Goal: Information Seeking & Learning: Learn about a topic

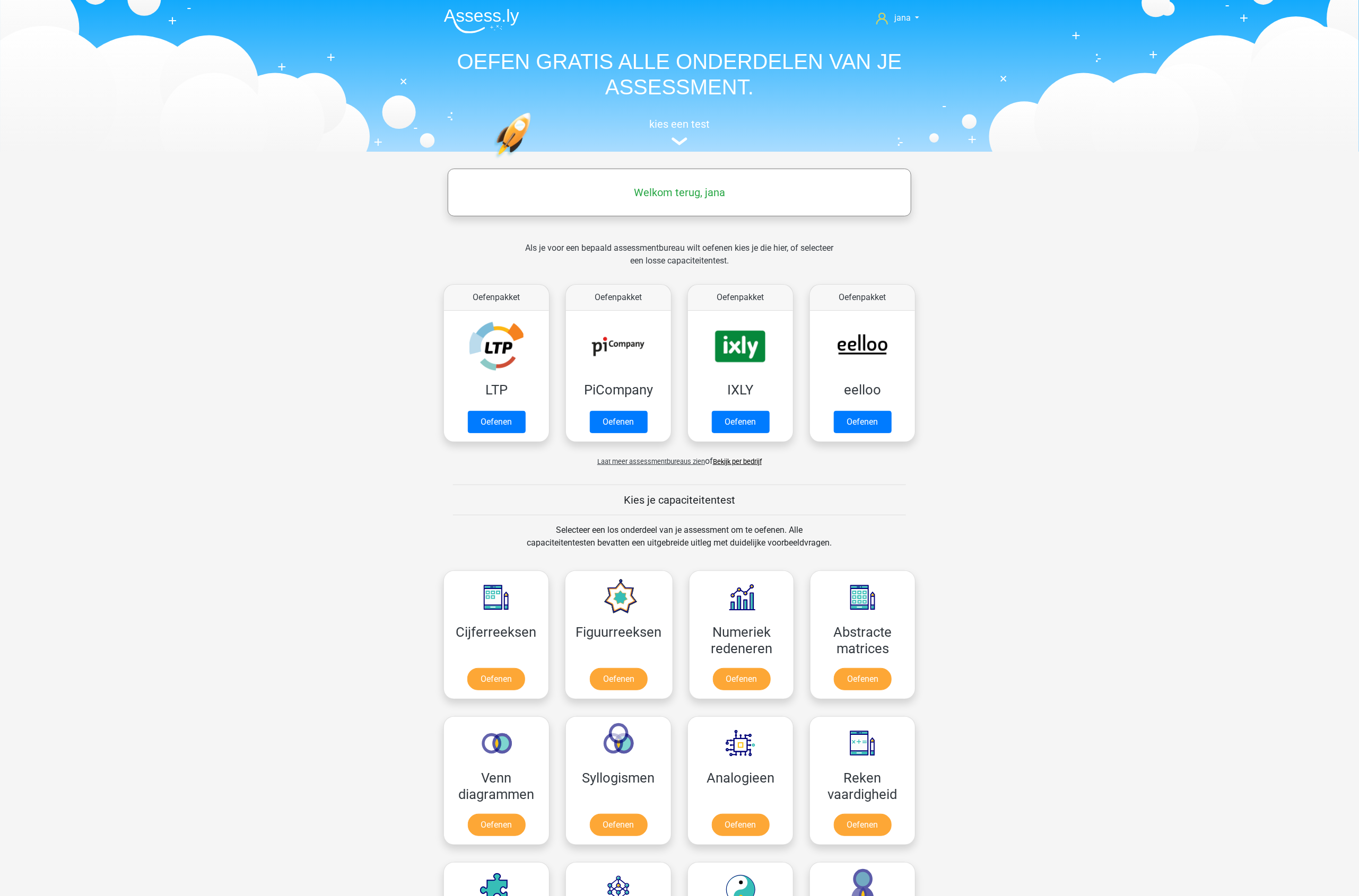
click at [735, 459] on link "Bekijk per bedrijf" at bounding box center [737, 462] width 49 height 8
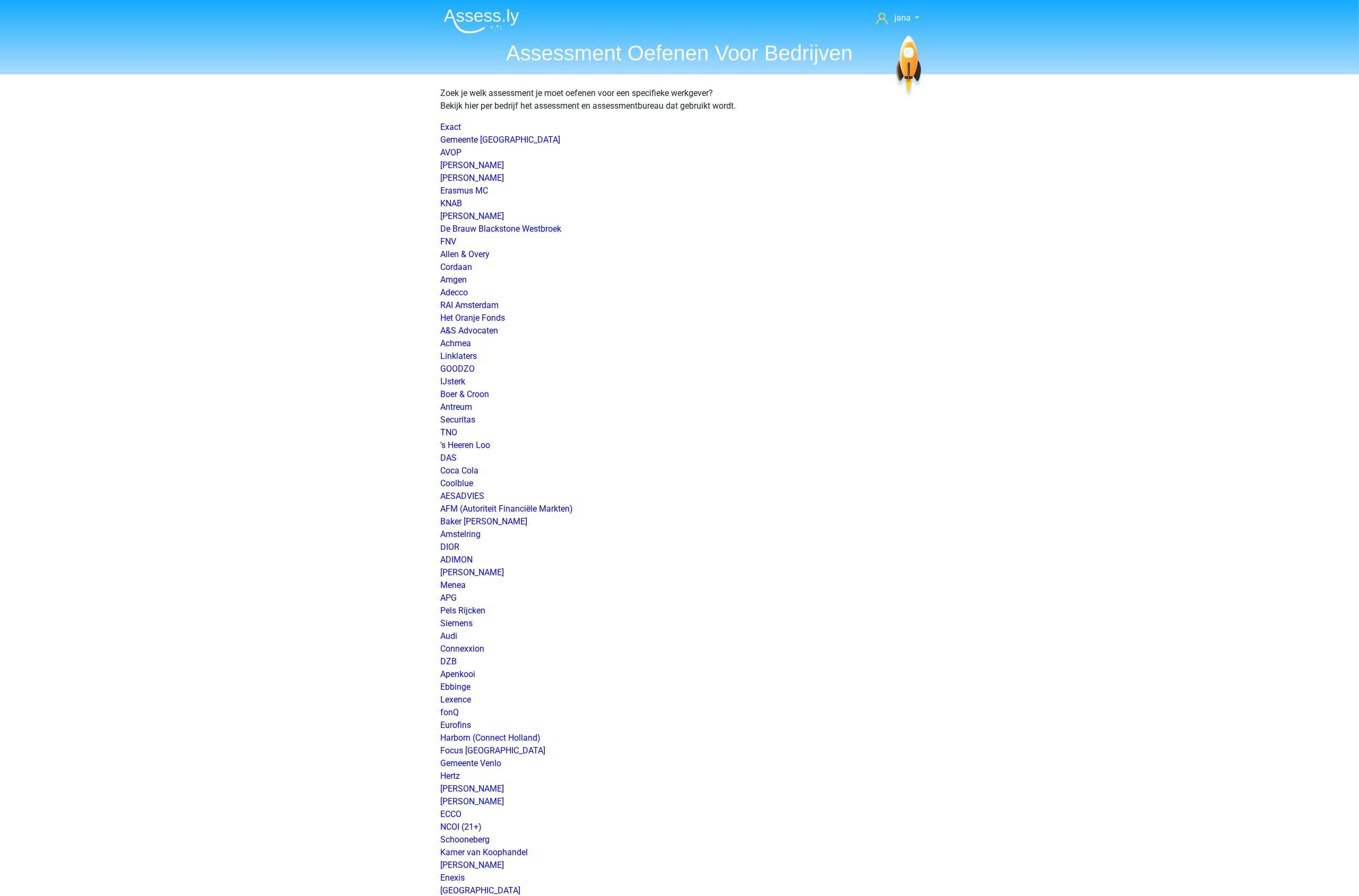
scroll to position [1243, 0]
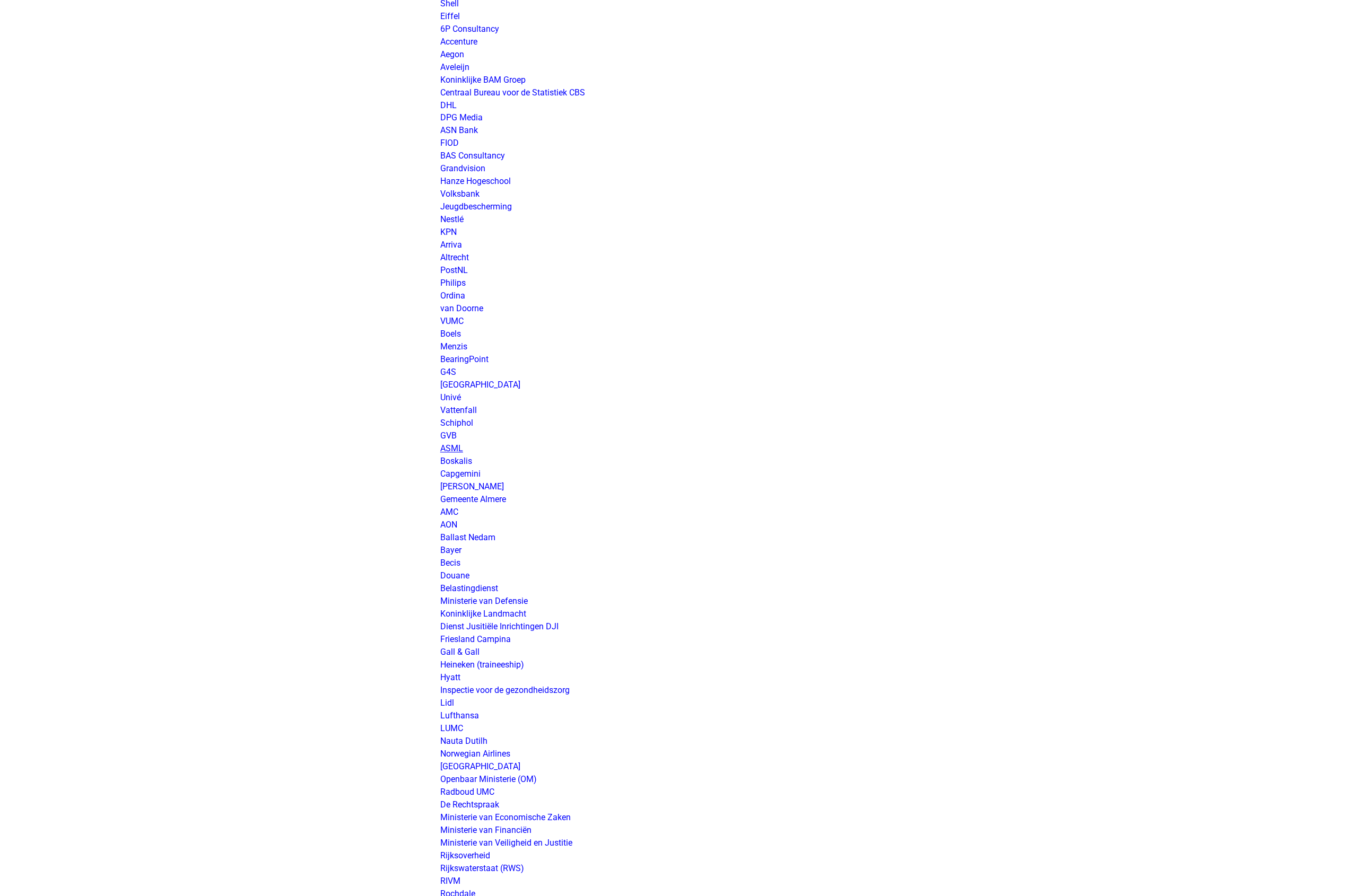
click at [451, 450] on link "ASML" at bounding box center [452, 448] width 23 height 10
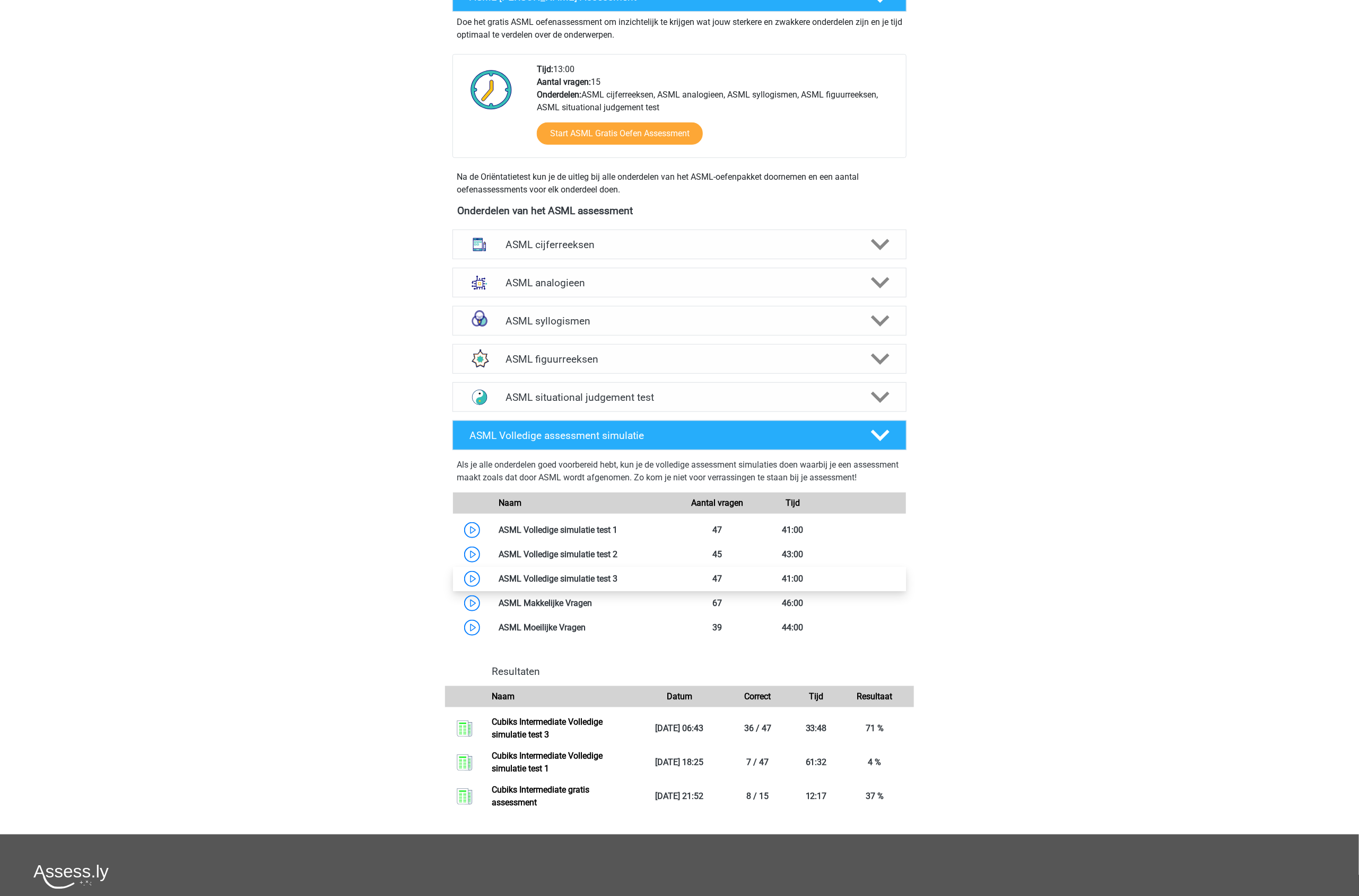
scroll to position [397, 0]
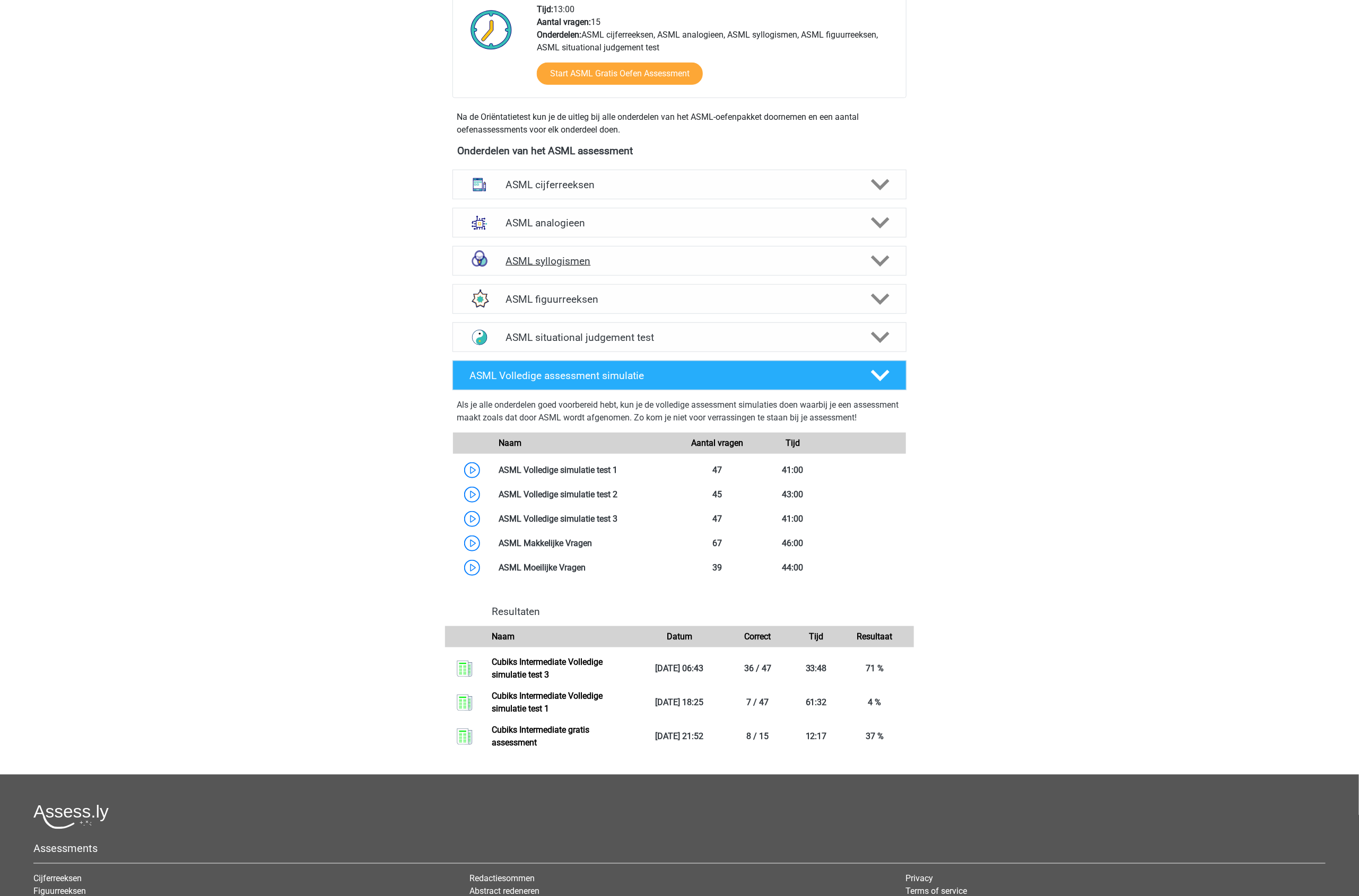
click at [573, 270] on div "ASML syllogismen" at bounding box center [679, 261] width 454 height 29
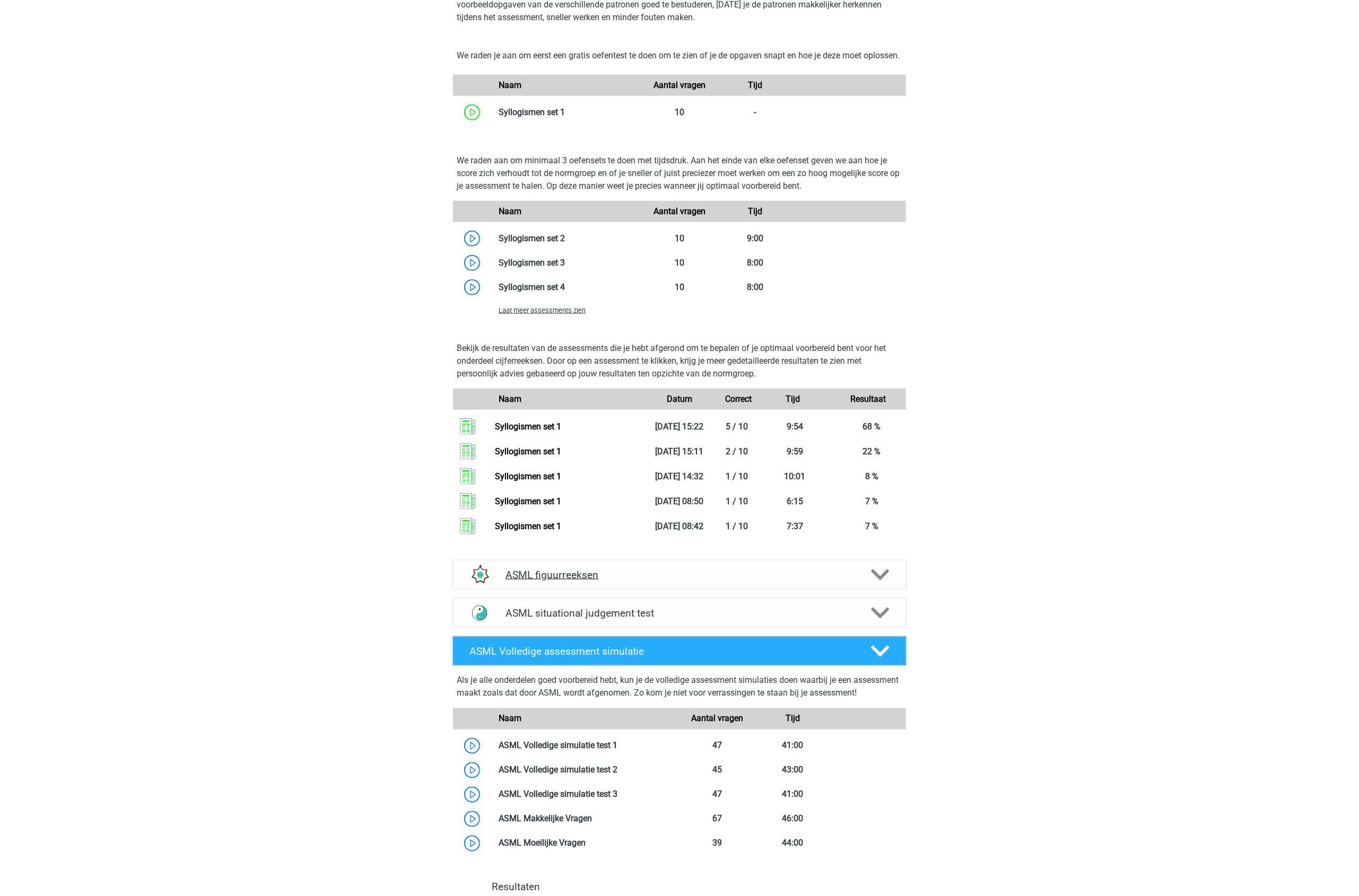
scroll to position [729, 0]
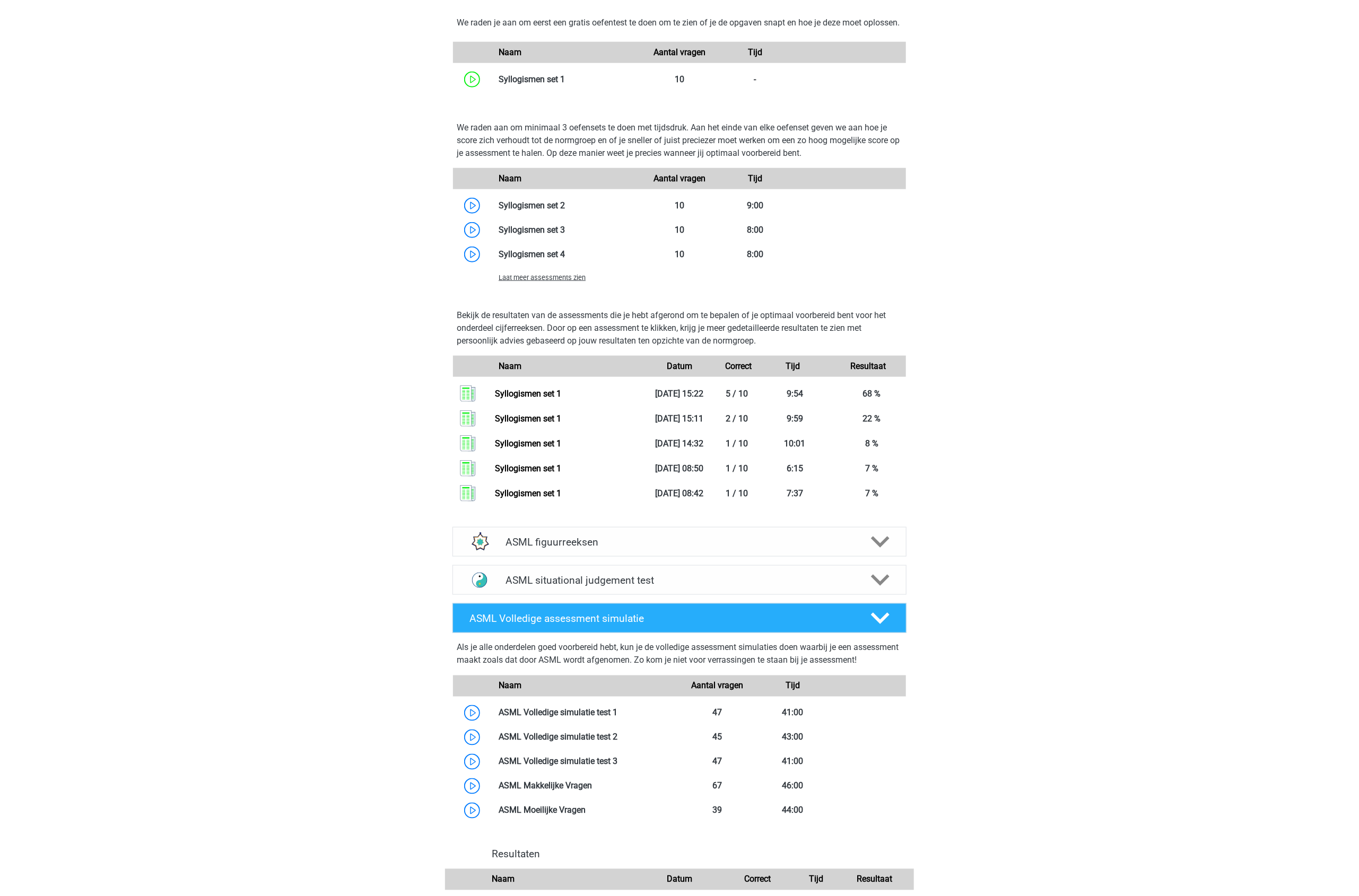
click at [550, 283] on div "Laat meer assessments zien" at bounding box center [566, 277] width 151 height 13
click at [550, 281] on span "Laat meer assessments zien" at bounding box center [542, 277] width 87 height 8
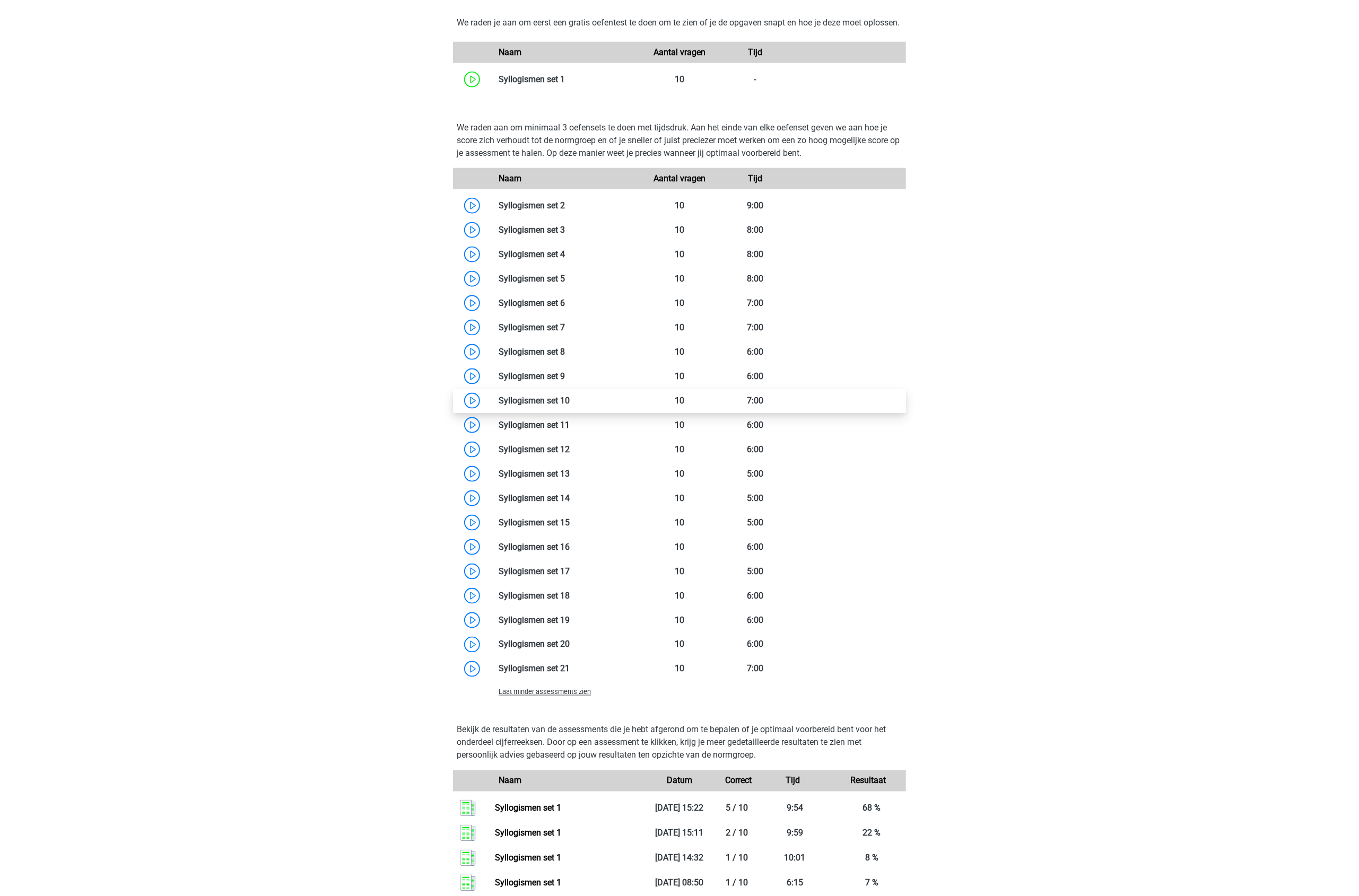
click at [570, 405] on link at bounding box center [570, 400] width 0 height 10
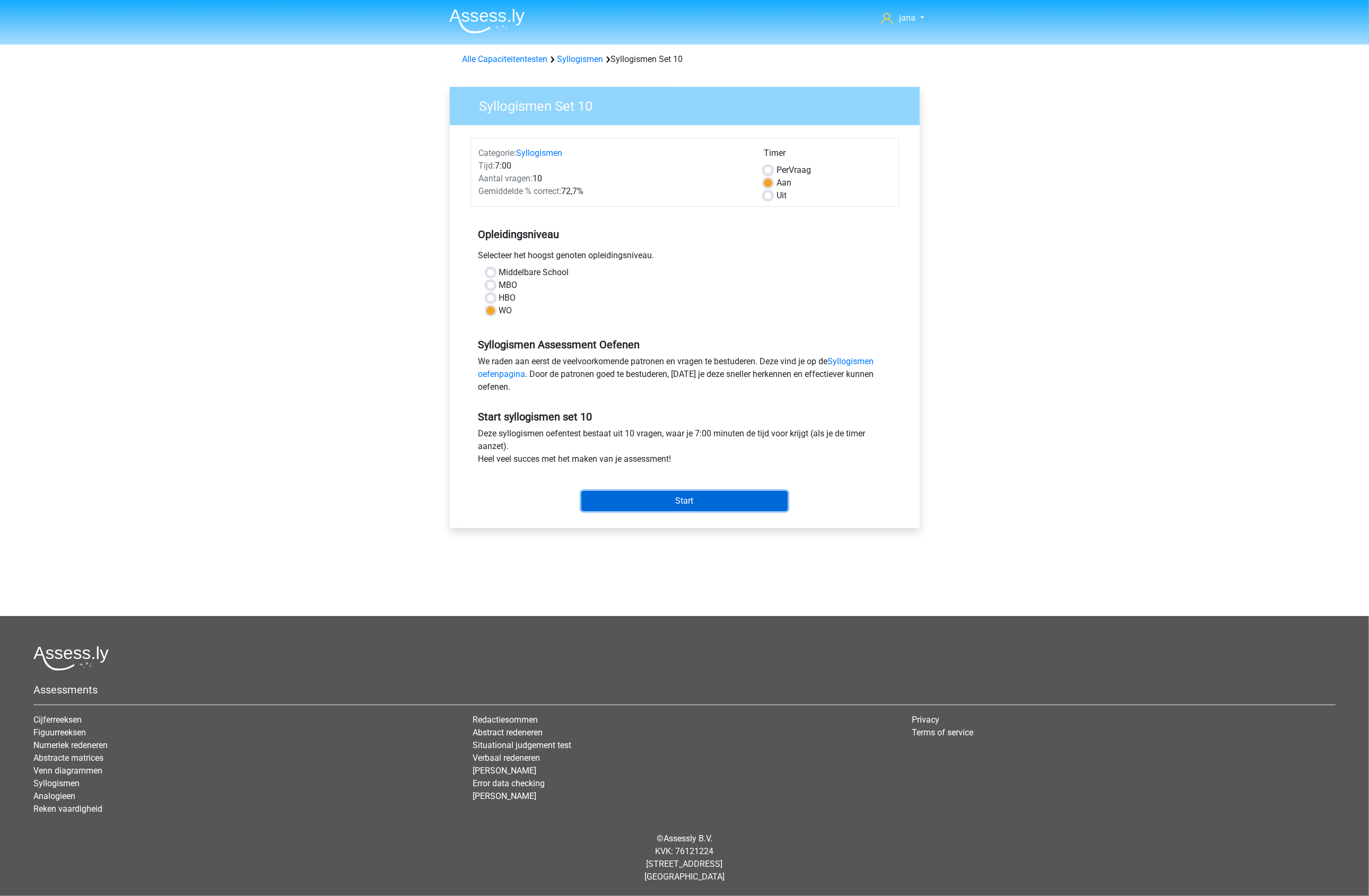
click at [748, 509] on input "Start" at bounding box center [684, 501] width 206 height 20
click at [783, 199] on label "Uit" at bounding box center [781, 195] width 10 height 13
click at [772, 199] on input "Uit" at bounding box center [768, 194] width 9 height 11
radio input "true"
click at [746, 499] on input "Start" at bounding box center [684, 501] width 206 height 20
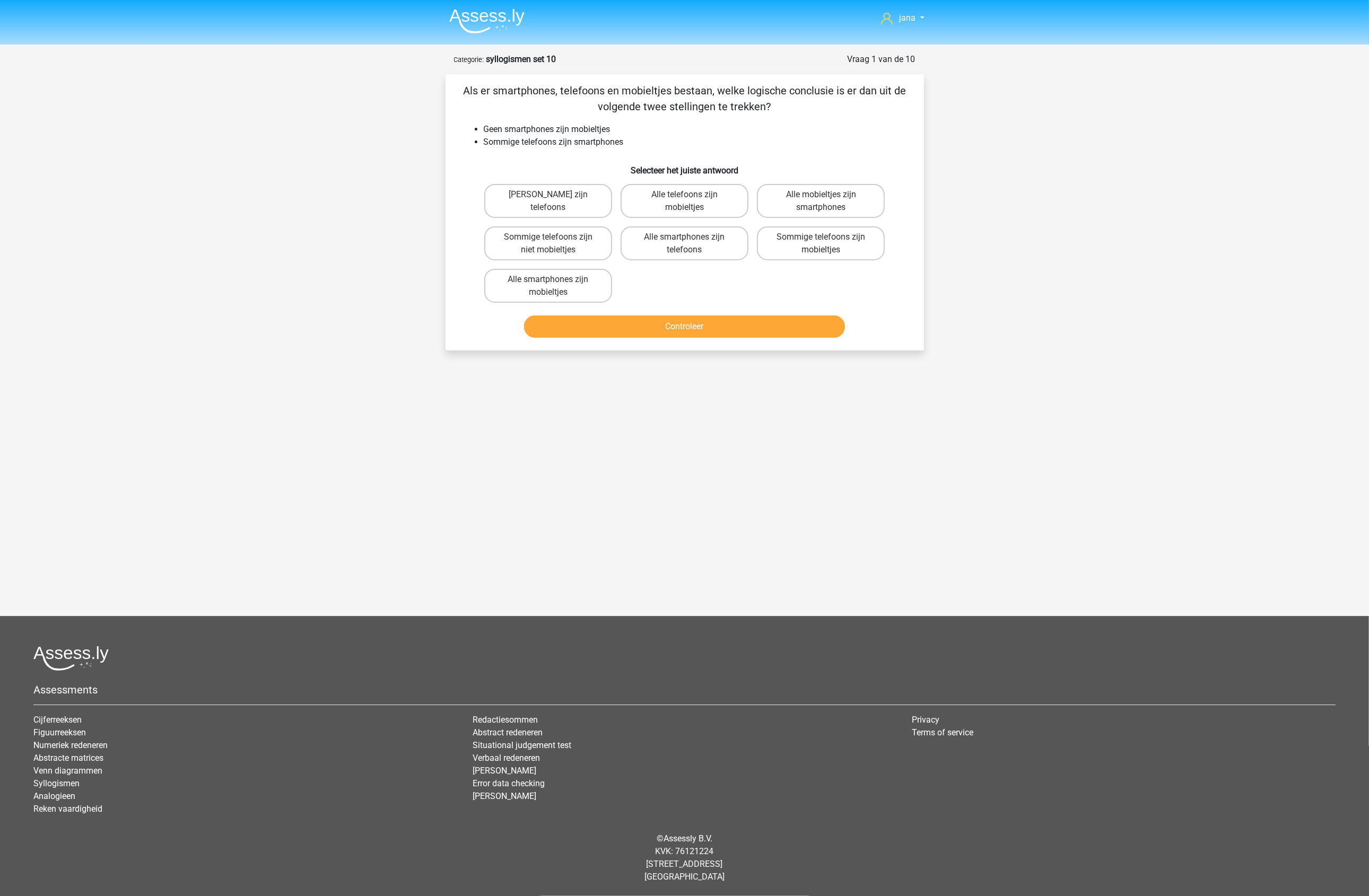
click at [552, 242] on input "Sommige telefoons zijn niet mobieltjes" at bounding box center [551, 241] width 7 height 7
radio input "true"
click at [655, 324] on button "Controleer" at bounding box center [684, 326] width 321 height 22
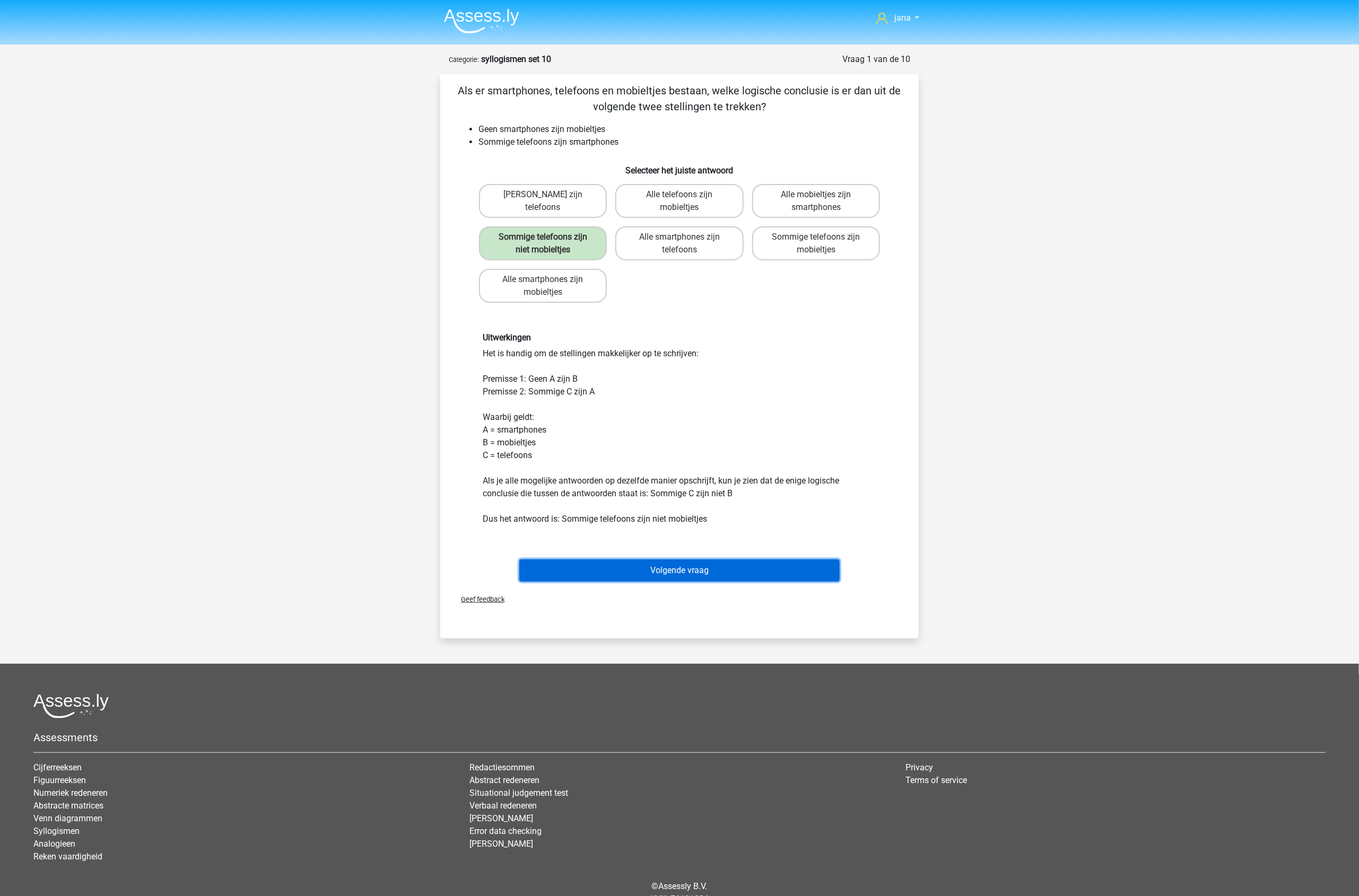
click at [750, 570] on button "Volgende vraag" at bounding box center [680, 570] width 321 height 22
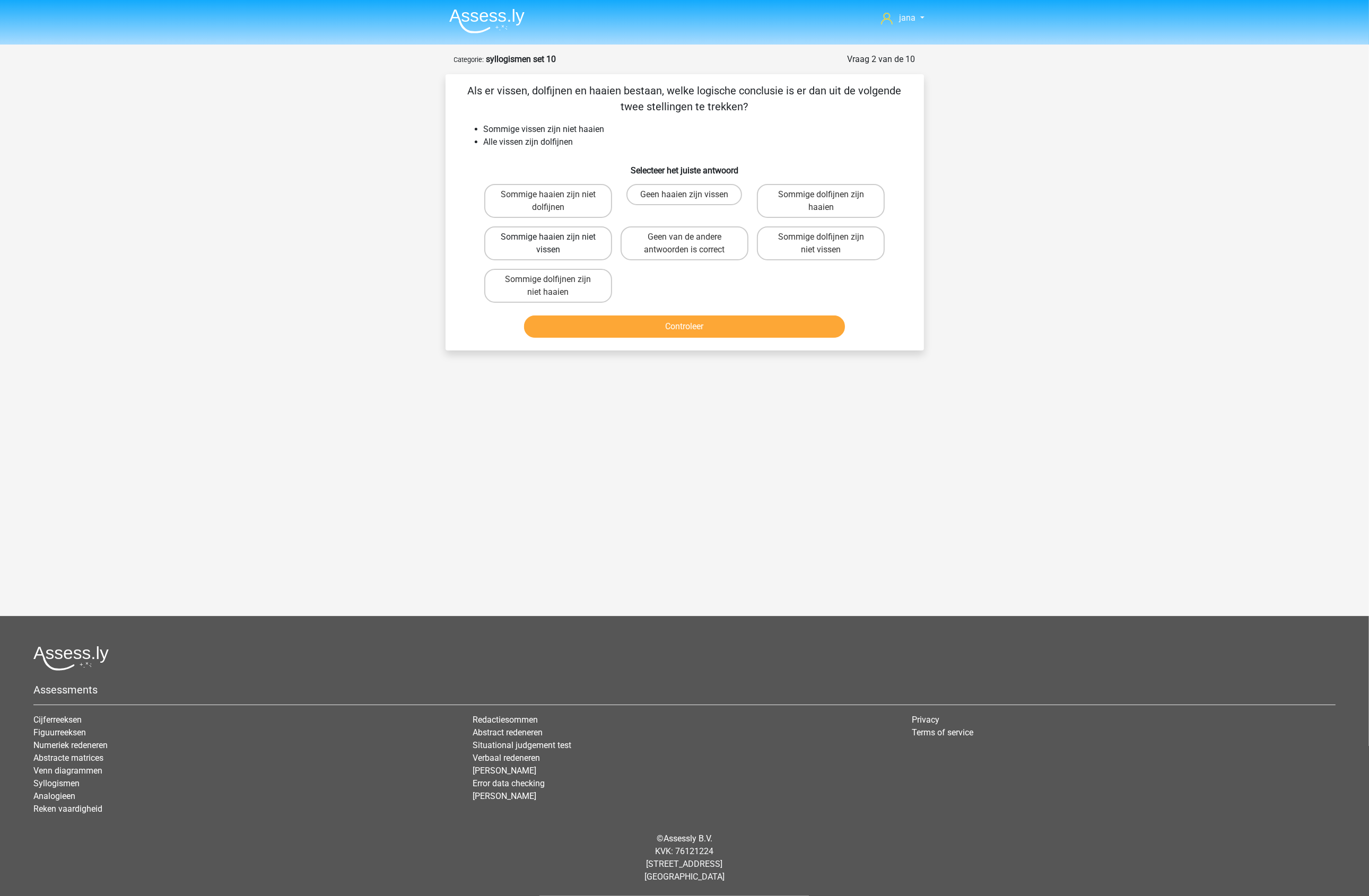
click at [575, 235] on label "Sommige haaien zijn niet vissen" at bounding box center [548, 243] width 128 height 34
click at [555, 237] on input "Sommige haaien zijn niet vissen" at bounding box center [551, 241] width 7 height 7
radio input "true"
click at [661, 316] on button "Controleer" at bounding box center [684, 326] width 321 height 22
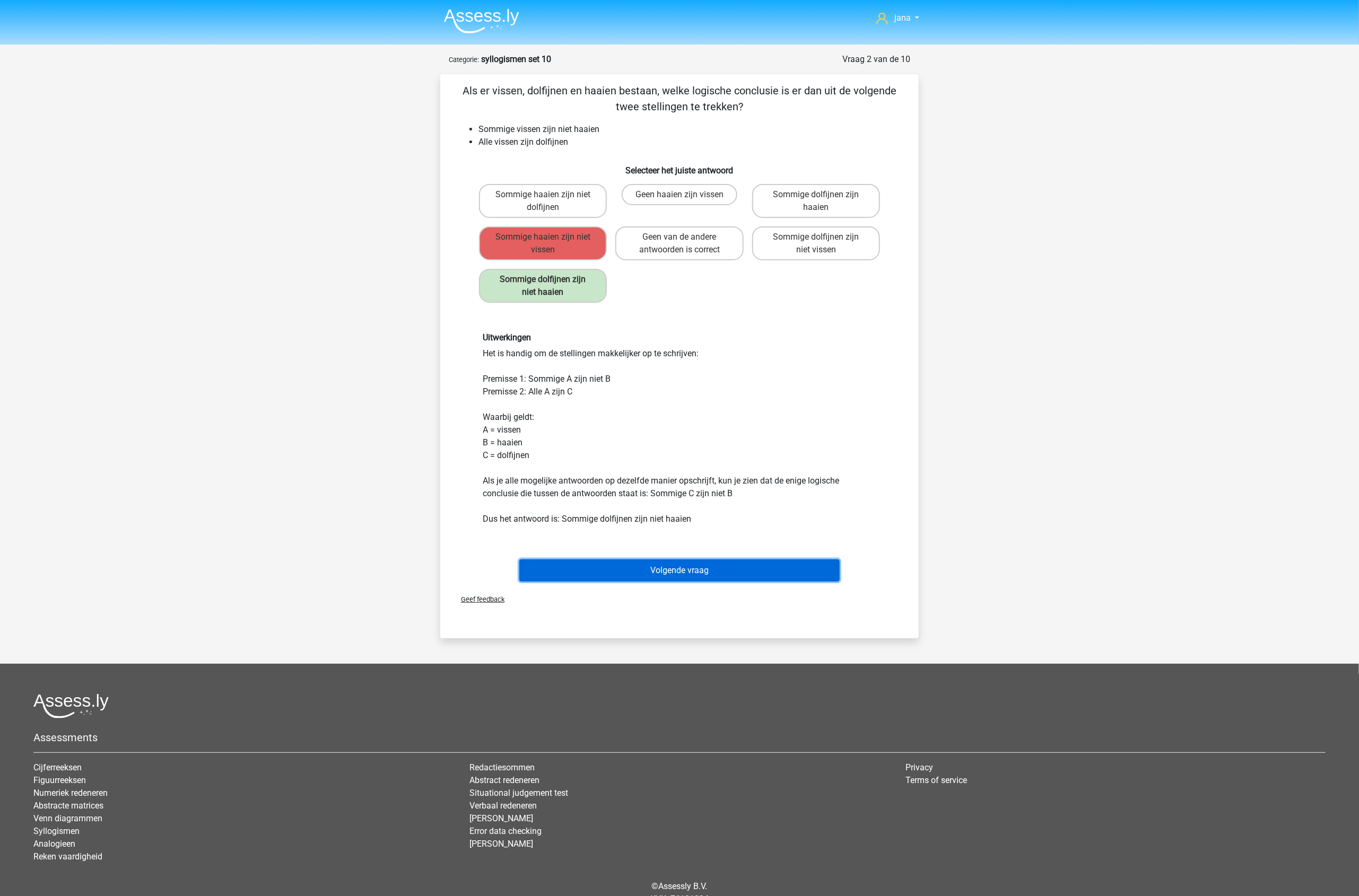
click at [699, 568] on button "Volgende vraag" at bounding box center [680, 570] width 321 height 22
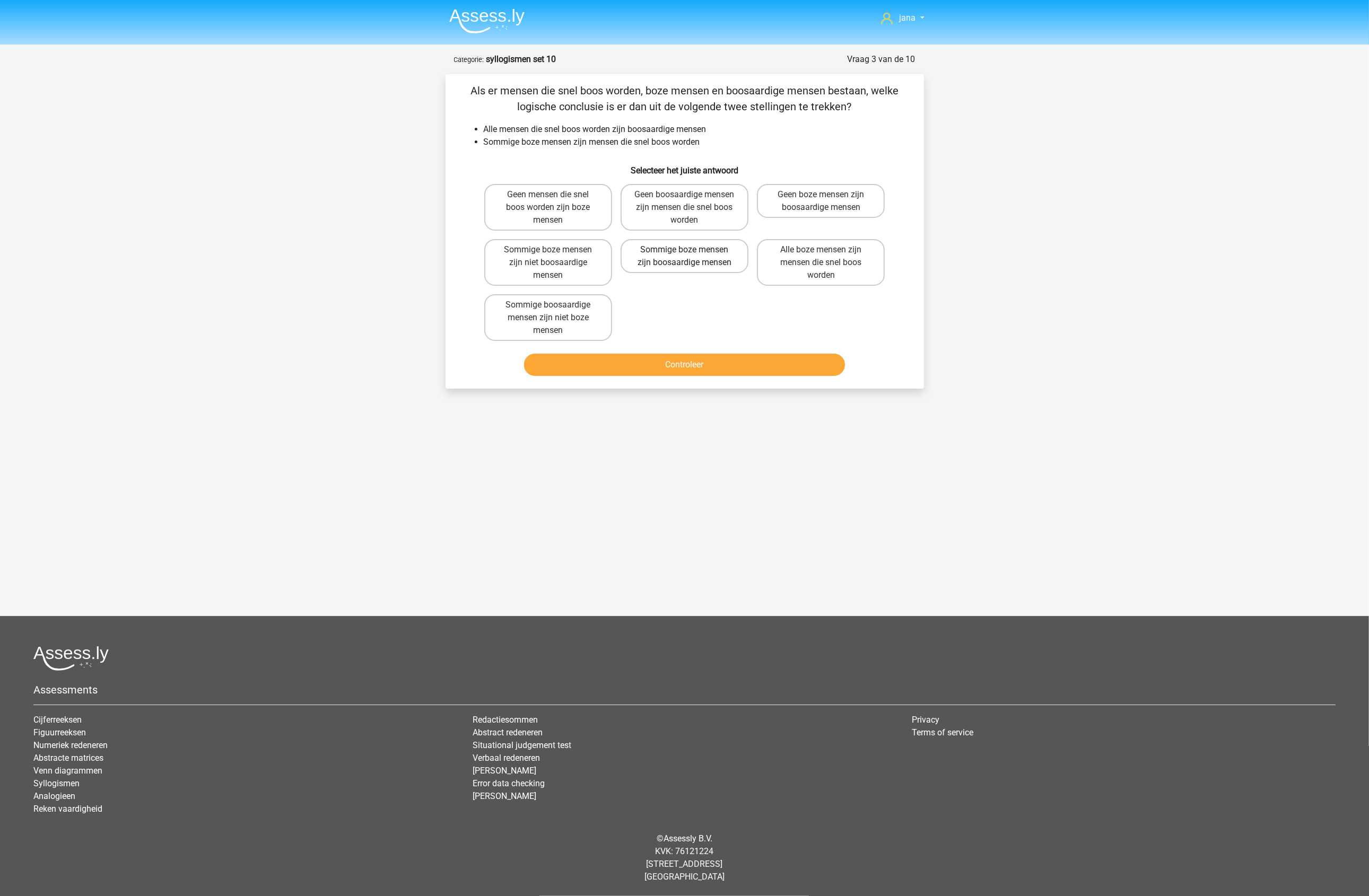
click at [649, 255] on label "Sommige boze mensen zijn boosaardige mensen" at bounding box center [684, 256] width 128 height 34
click at [684, 255] on input "Sommige boze mensen zijn boosaardige mensen" at bounding box center [688, 253] width 7 height 7
radio input "true"
click at [696, 355] on button "Controleer" at bounding box center [684, 365] width 321 height 22
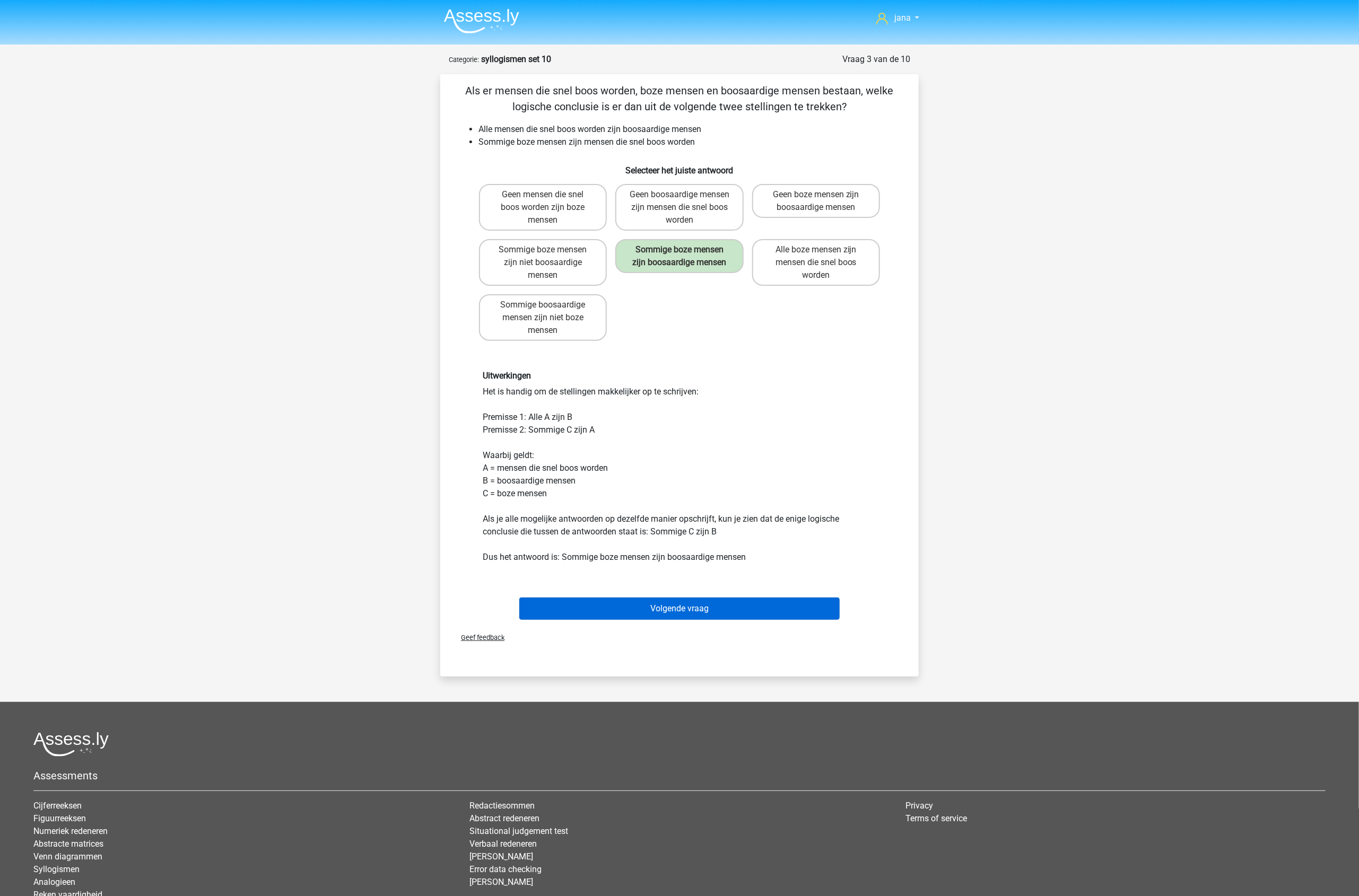
drag, startPoint x: 678, startPoint y: 626, endPoint x: 679, endPoint y: 611, distance: 15.0
click at [678, 621] on div "Als er mensen die snel boos worden, boze mensen en boosaardige mensen bestaan, …" at bounding box center [680, 375] width 479 height 602
click at [679, 611] on button "Volgende vraag" at bounding box center [680, 609] width 321 height 22
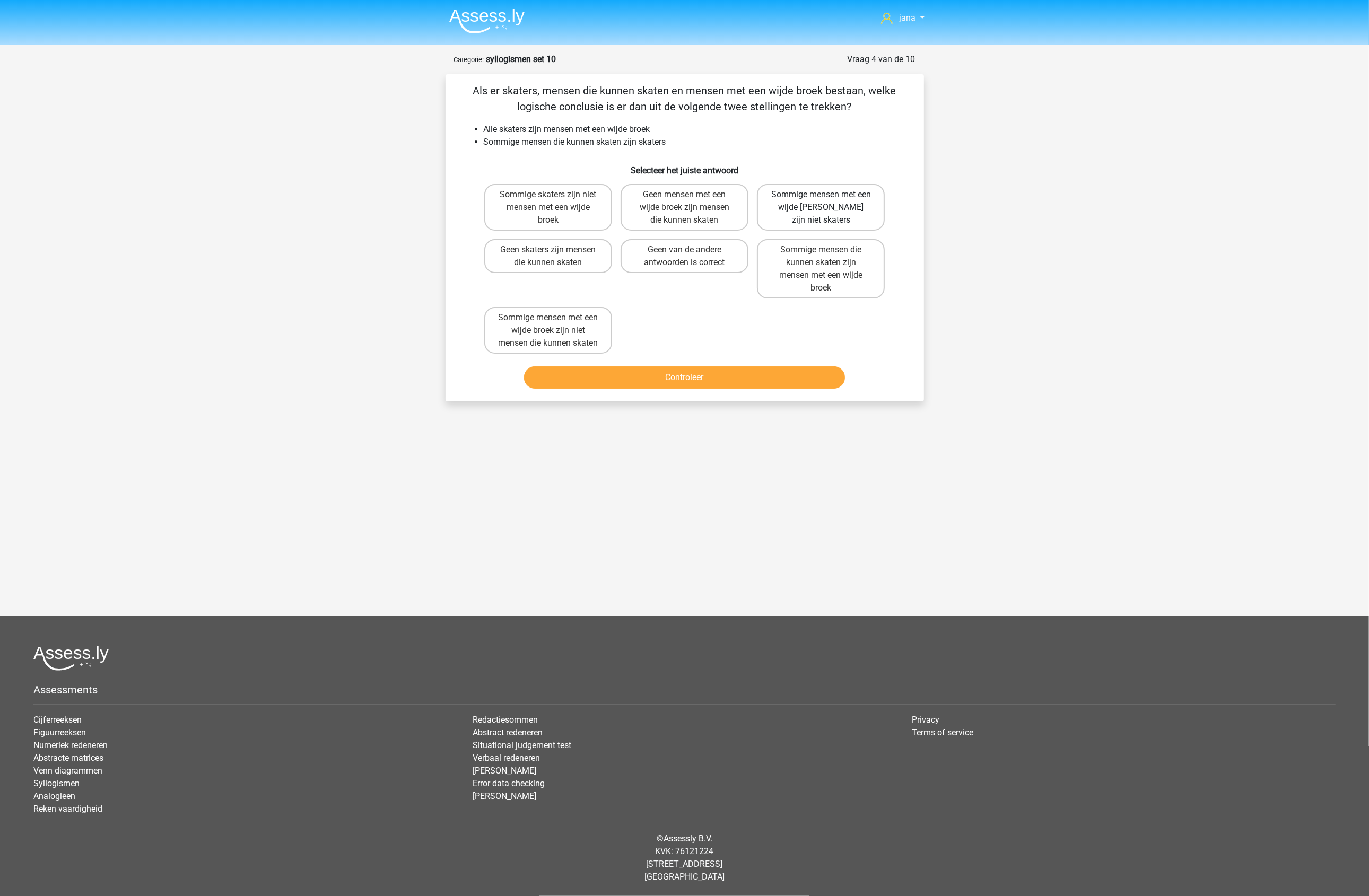
click at [778, 214] on label "Sommige mensen met een wijde broek zijn niet skaters" at bounding box center [821, 208] width 128 height 47
click at [821, 202] on input "Sommige mensen met een wijde broek zijn niet skaters" at bounding box center [825, 198] width 7 height 7
radio input "true"
click at [774, 260] on label "Sommige mensen die kunnen skaten zijn mensen met een wijde broek" at bounding box center [821, 269] width 128 height 60
click at [821, 257] on input "Sommige mensen die kunnen skaten zijn mensen met een wijde broek" at bounding box center [825, 253] width 7 height 7
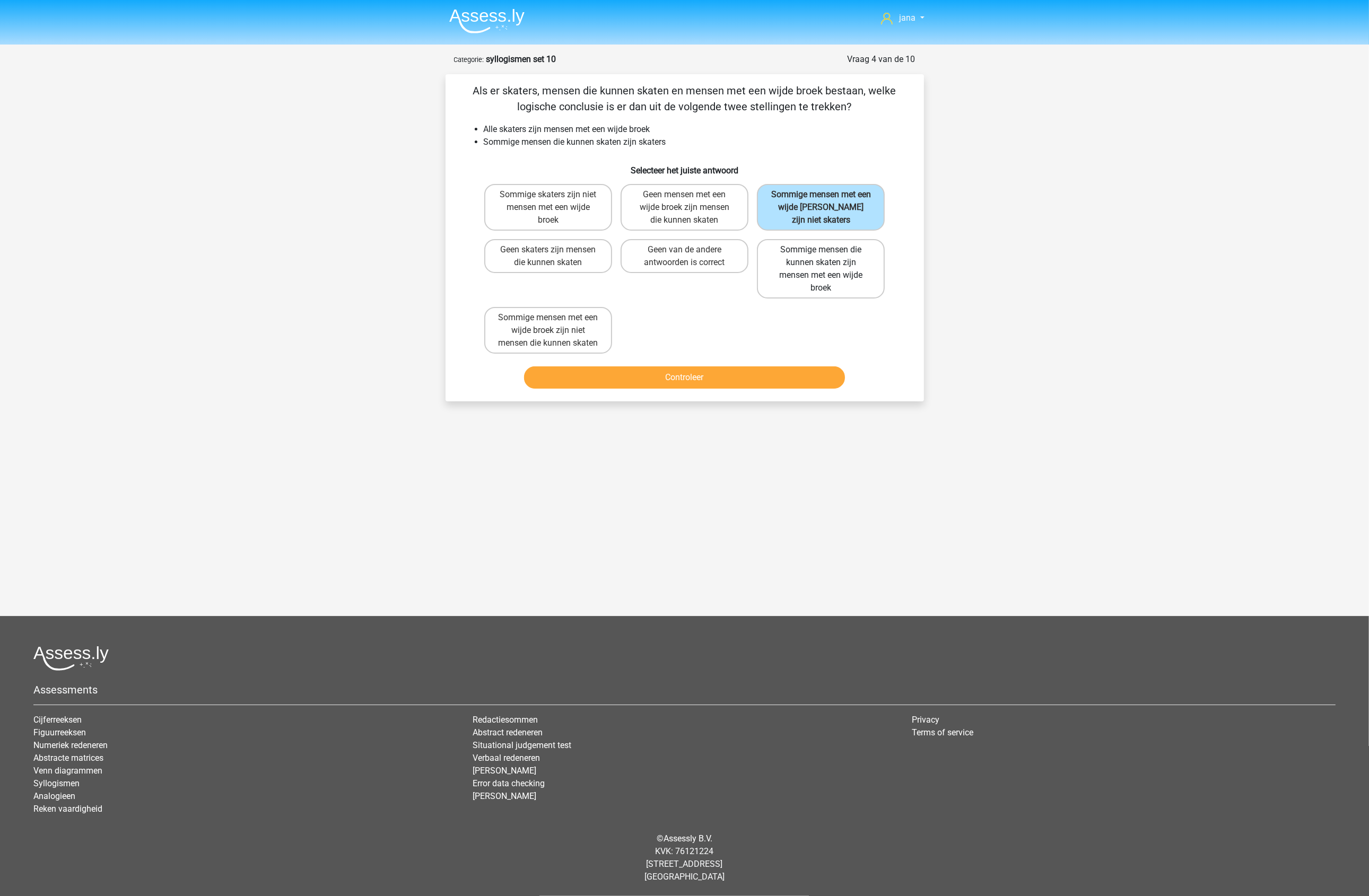
radio input "true"
click at [801, 374] on button "Controleer" at bounding box center [684, 377] width 321 height 22
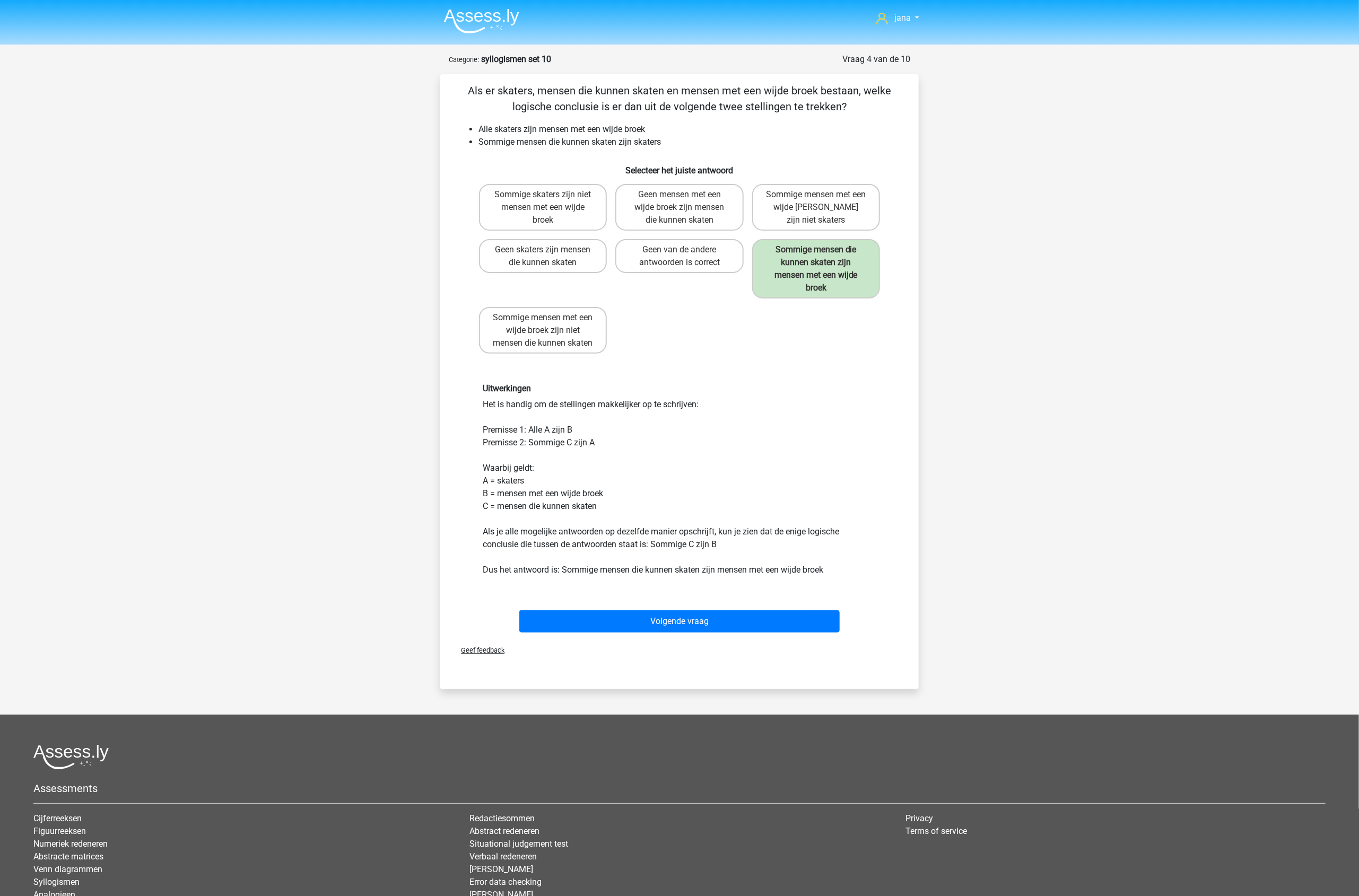
click at [740, 637] on div "Geef feedback" at bounding box center [679, 650] width 470 height 27
click at [740, 624] on button "Volgende vraag" at bounding box center [680, 621] width 321 height 22
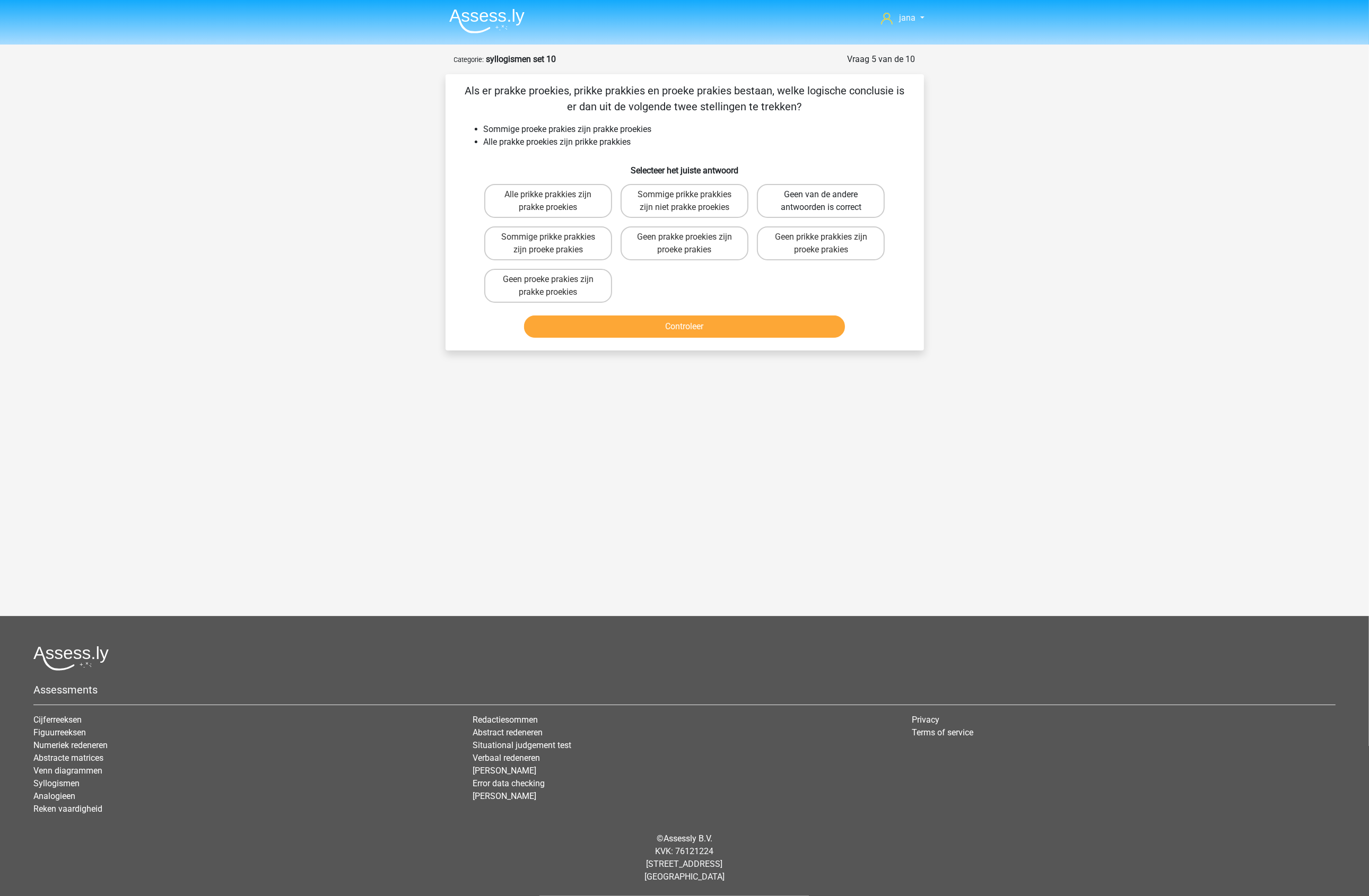
click at [776, 192] on label "Geen van de andere antwoorden is correct" at bounding box center [821, 201] width 128 height 34
click at [821, 194] on input "Geen van de andere antwoorden is correct" at bounding box center [825, 198] width 7 height 7
radio input "true"
click at [770, 326] on button "Controleer" at bounding box center [684, 326] width 321 height 22
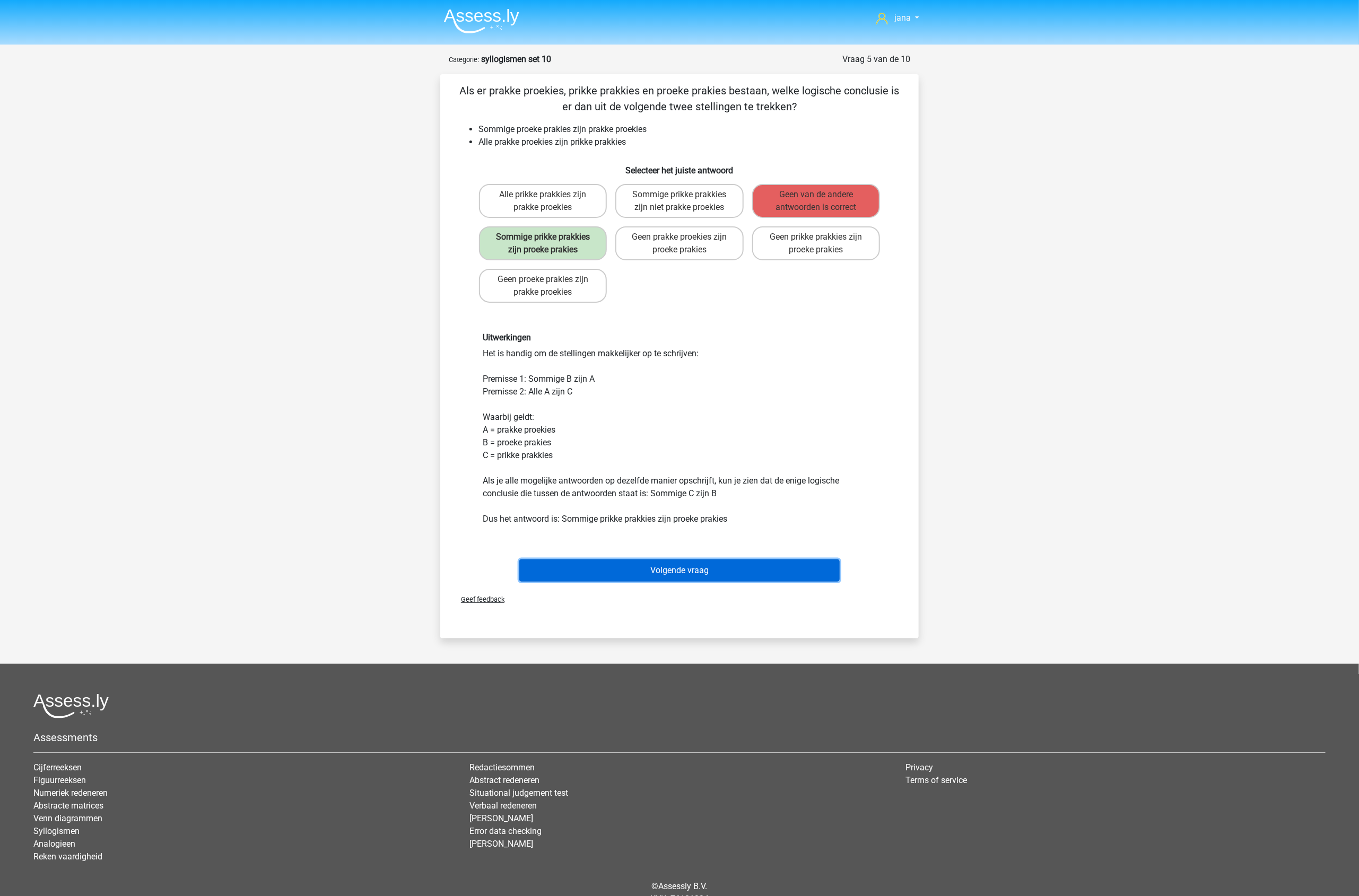
click at [682, 568] on button "Volgende vraag" at bounding box center [680, 570] width 321 height 22
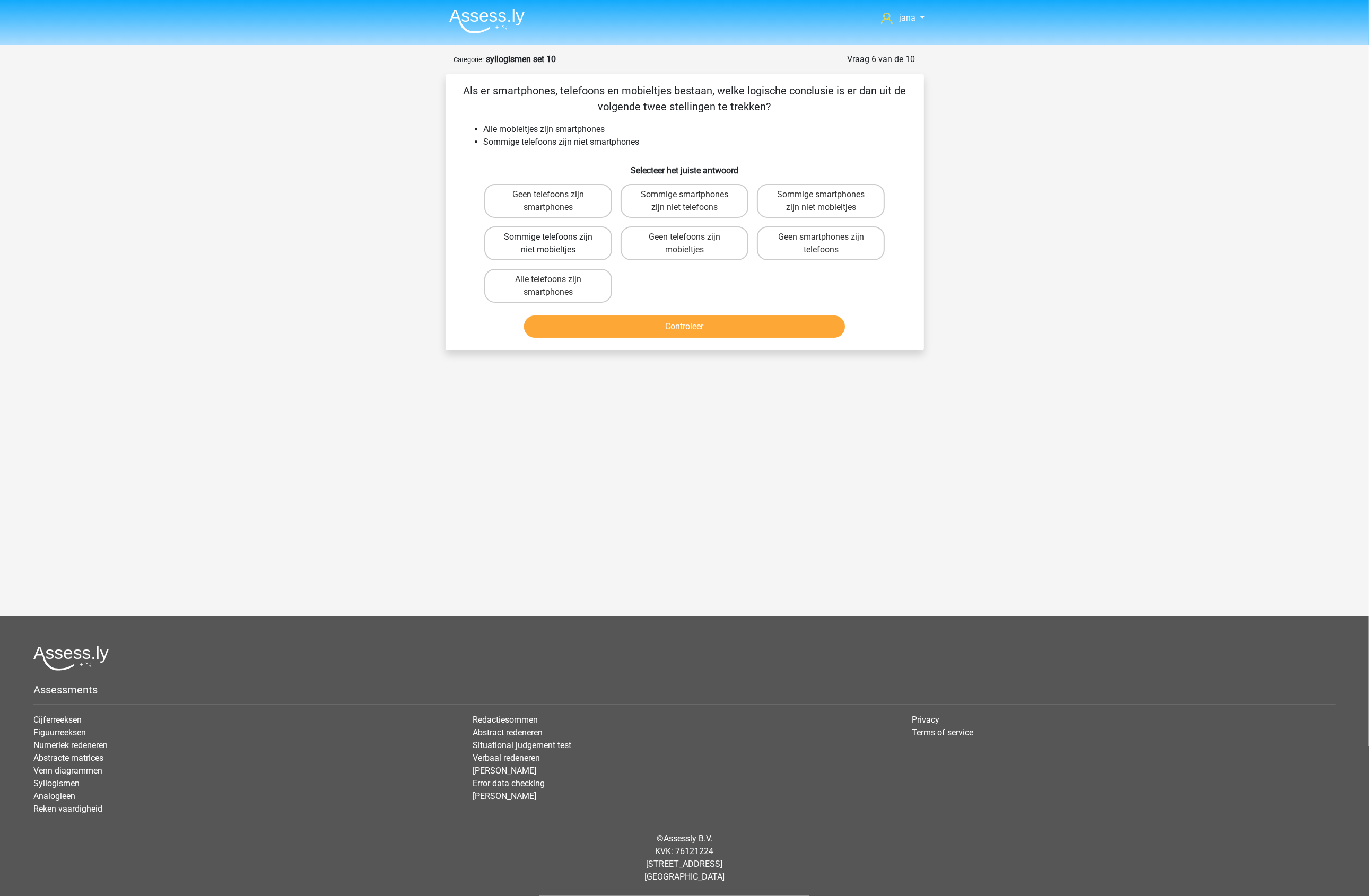
click at [555, 247] on label "Sommige telefoons zijn niet mobieltjes" at bounding box center [548, 243] width 128 height 34
click at [555, 244] on input "Sommige telefoons zijn niet mobieltjes" at bounding box center [551, 241] width 7 height 7
radio input "true"
click at [774, 328] on button "Controleer" at bounding box center [684, 326] width 321 height 22
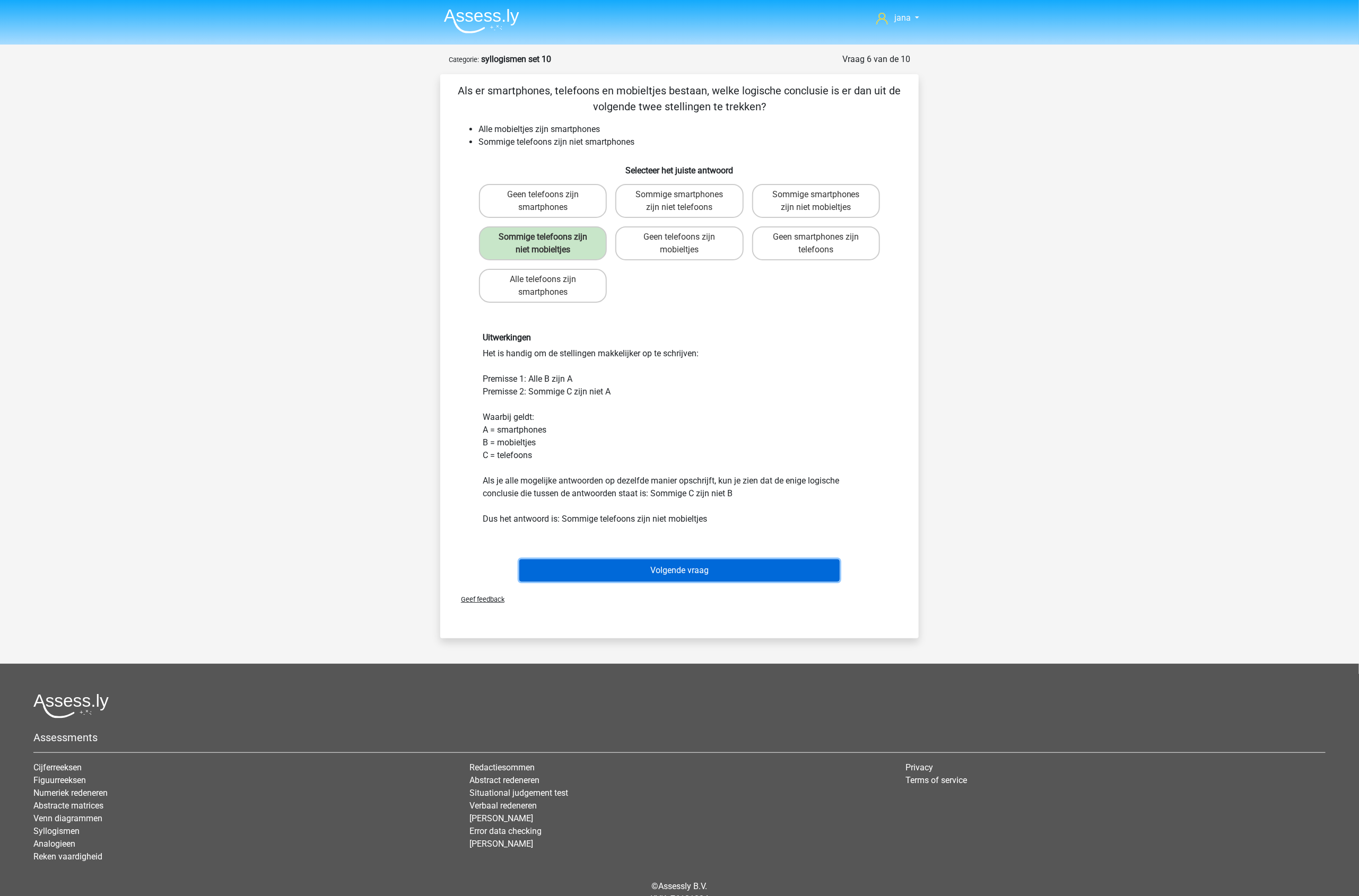
click at [754, 573] on button "Volgende vraag" at bounding box center [680, 570] width 321 height 22
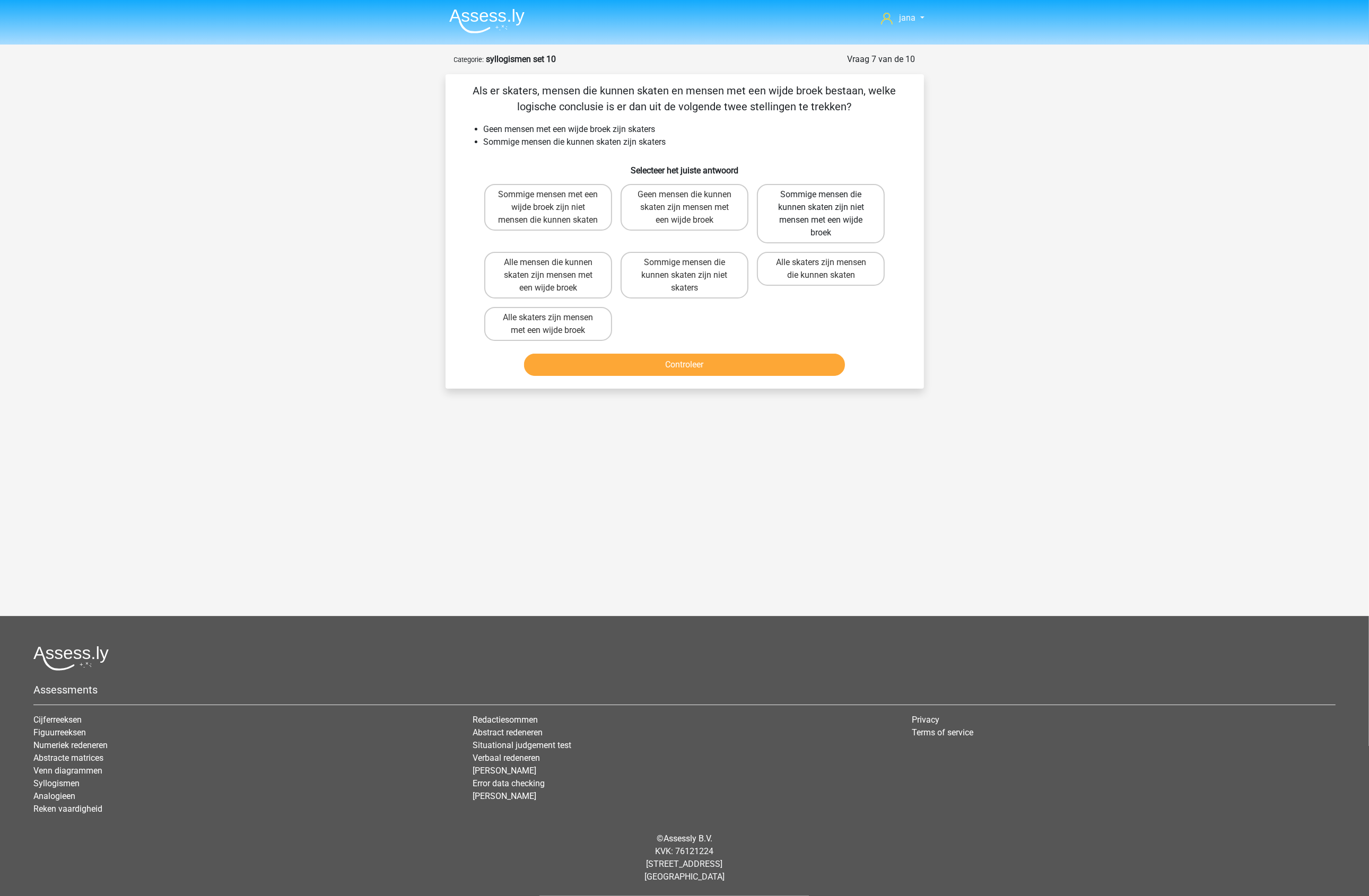
click at [823, 218] on label "Sommige mensen die kunnen skaten zijn niet mensen met een wijde broek" at bounding box center [821, 214] width 128 height 60
click at [823, 202] on input "Sommige mensen die kunnen skaten zijn niet mensen met een wijde broek" at bounding box center [825, 198] width 7 height 7
radio input "true"
click at [774, 369] on button "Controleer" at bounding box center [684, 365] width 321 height 22
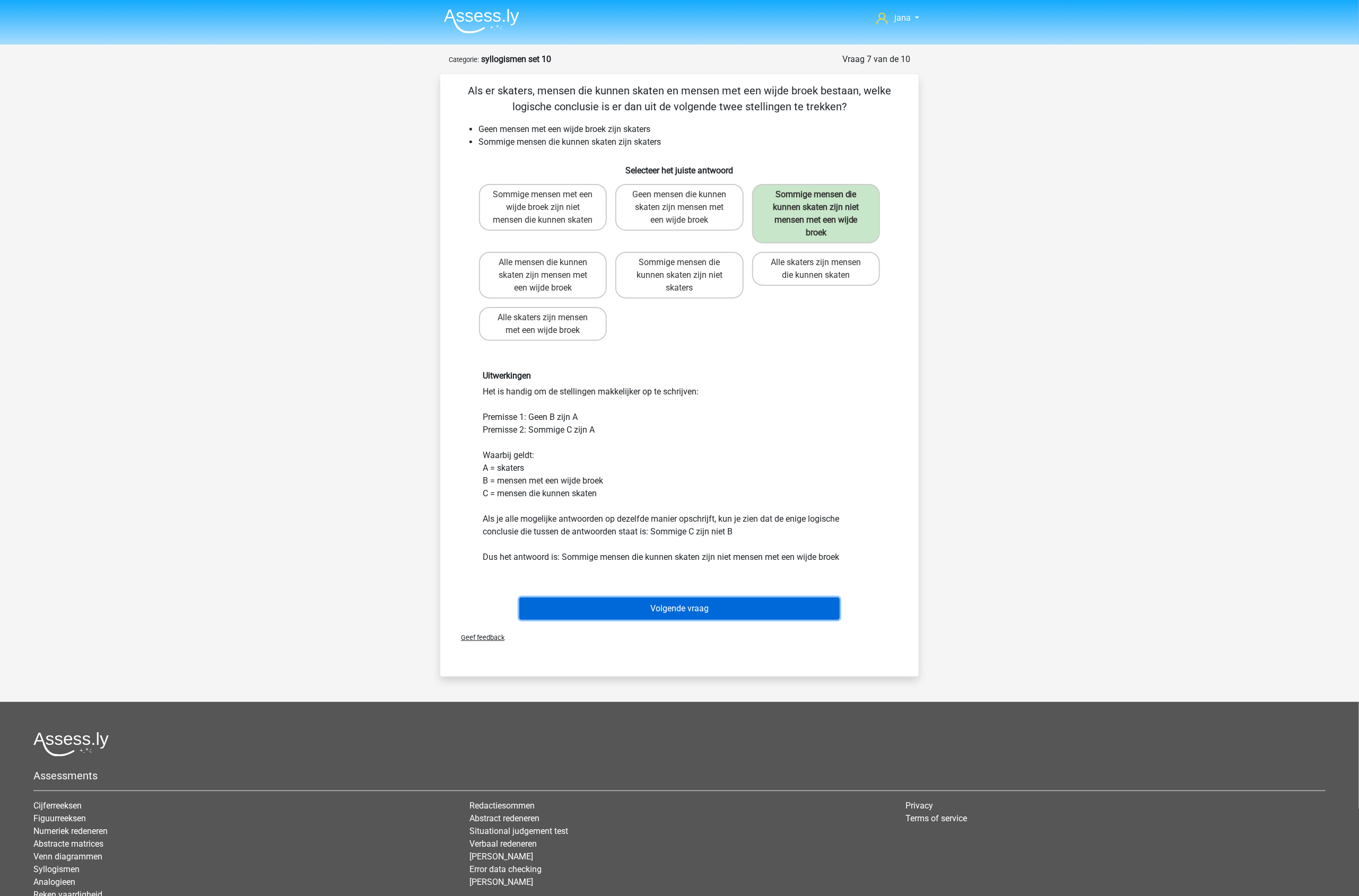
click at [807, 609] on button "Volgende vraag" at bounding box center [680, 609] width 321 height 22
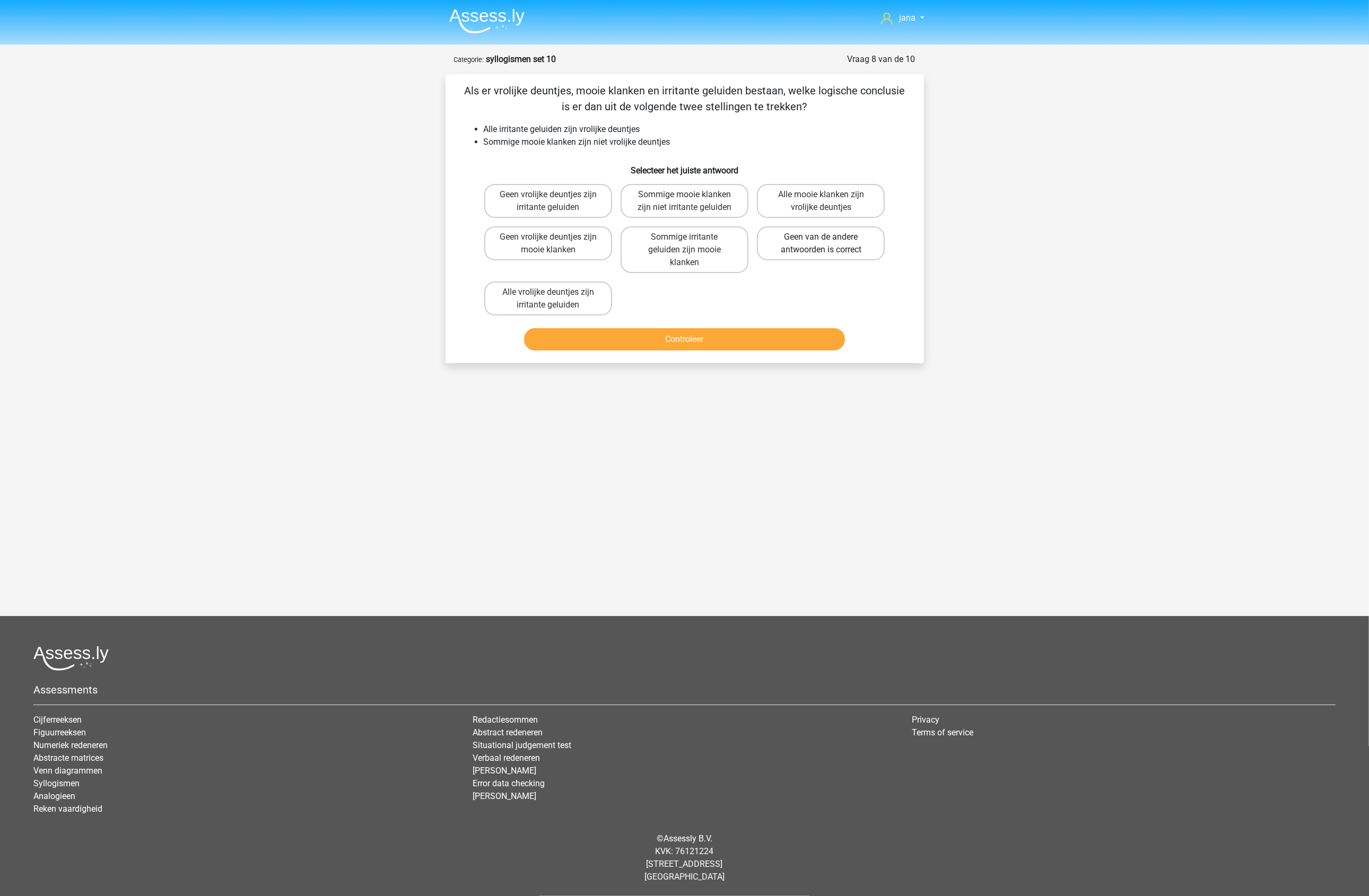
click at [827, 250] on label "Geen van de andere antwoorden is correct" at bounding box center [821, 243] width 128 height 34
click at [827, 244] on input "Geen van de andere antwoorden is correct" at bounding box center [825, 241] width 7 height 7
radio input "true"
click at [805, 348] on button "Controleer" at bounding box center [684, 339] width 321 height 22
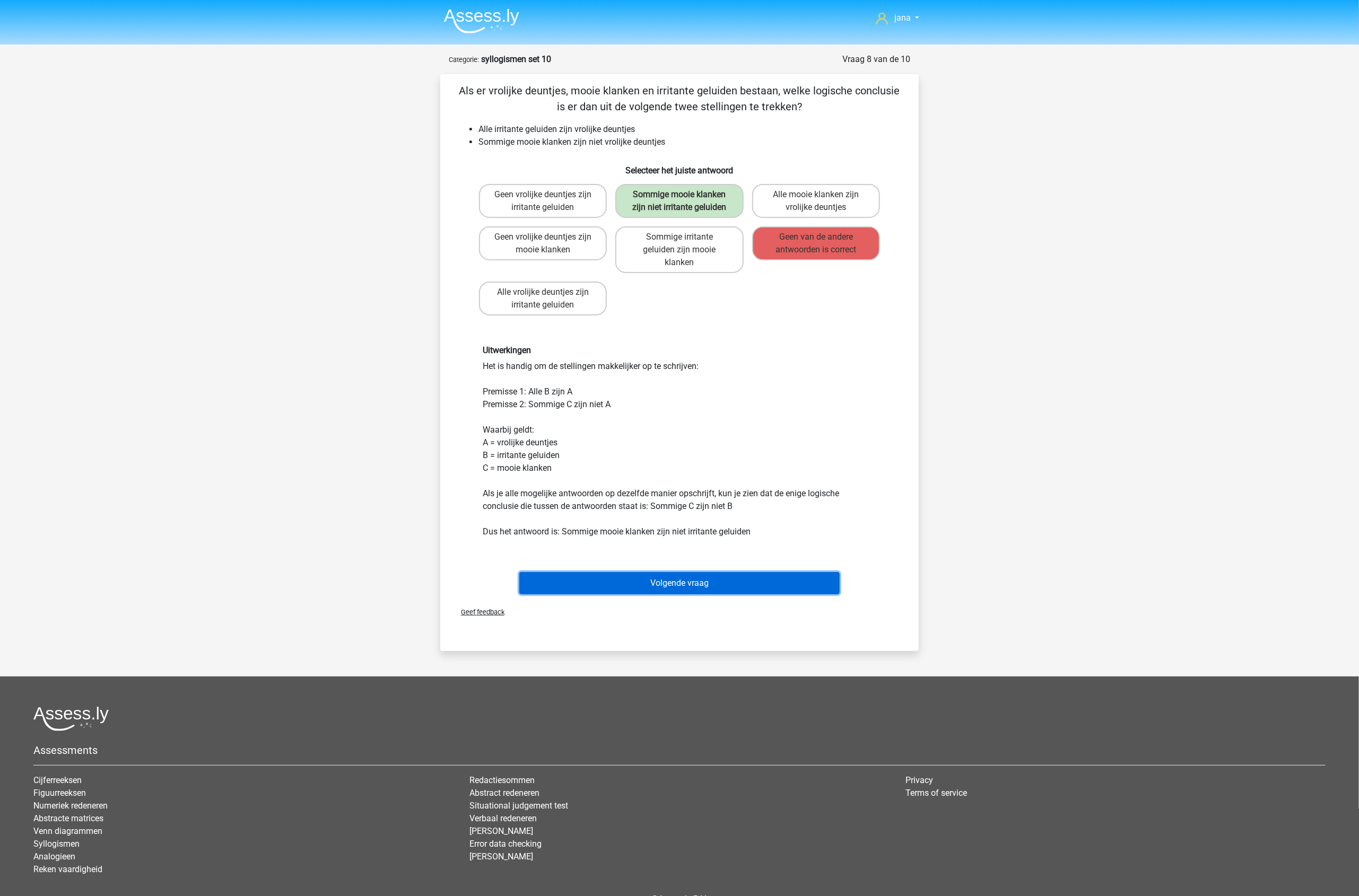
click at [689, 576] on button "Volgende vraag" at bounding box center [680, 583] width 321 height 22
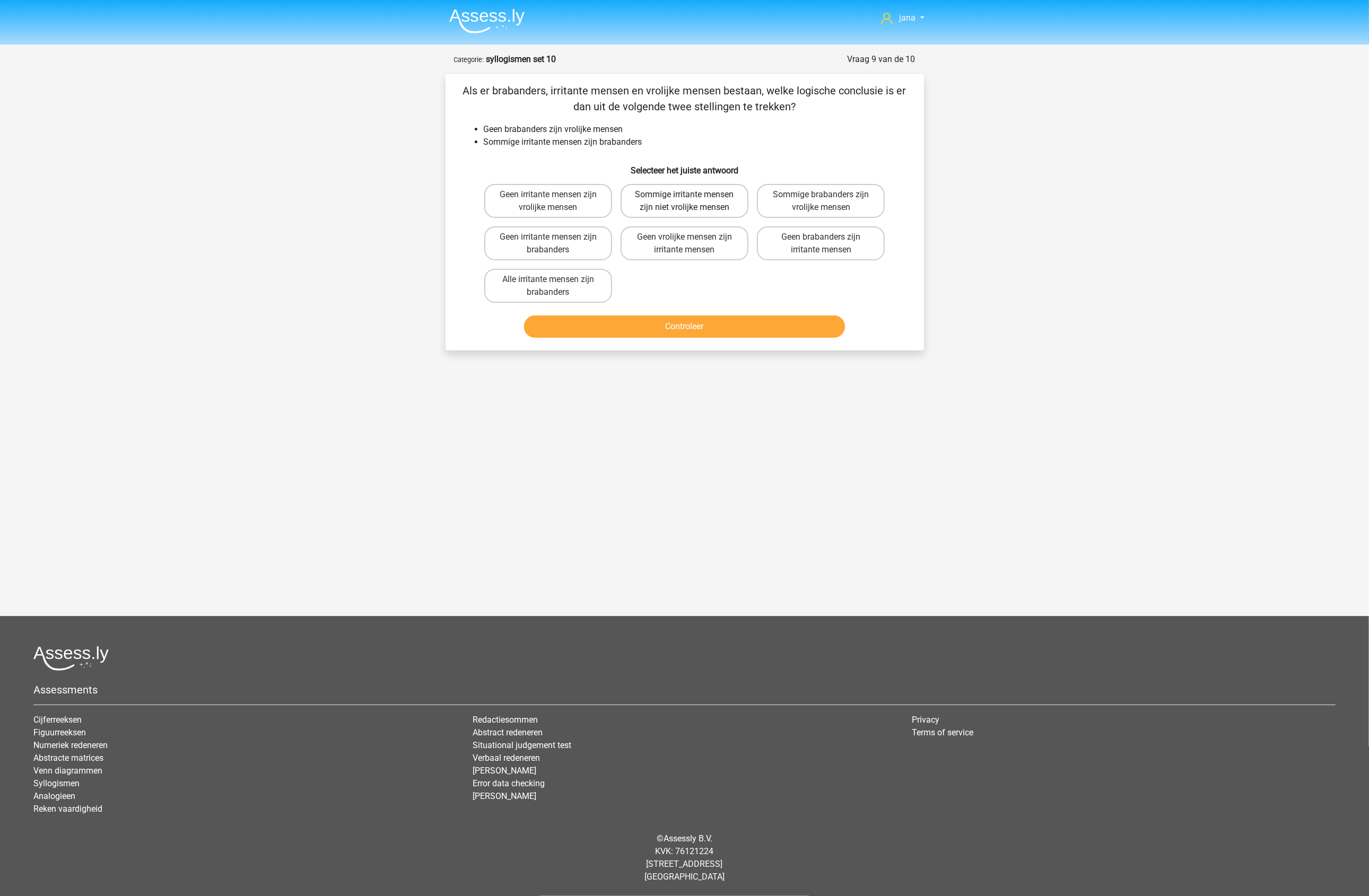
click at [679, 191] on label "Sommige irritante mensen zijn niet vrolijke mensen" at bounding box center [684, 201] width 128 height 34
click at [684, 194] on input "Sommige irritante mensen zijn niet vrolijke mensen" at bounding box center [688, 198] width 7 height 7
radio input "true"
click at [662, 318] on button "Controleer" at bounding box center [684, 326] width 321 height 22
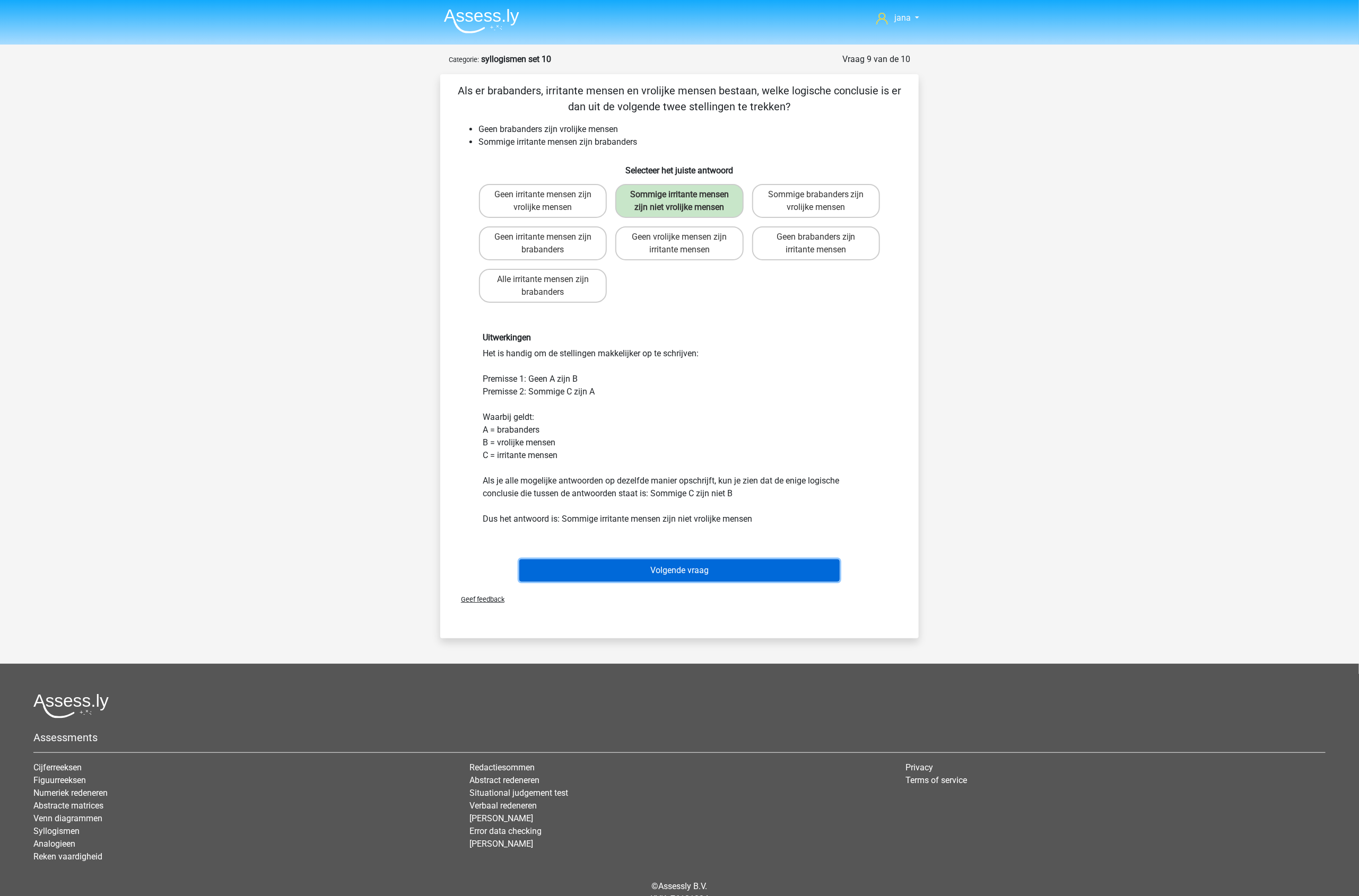
click at [662, 565] on button "Volgende vraag" at bounding box center [680, 570] width 321 height 22
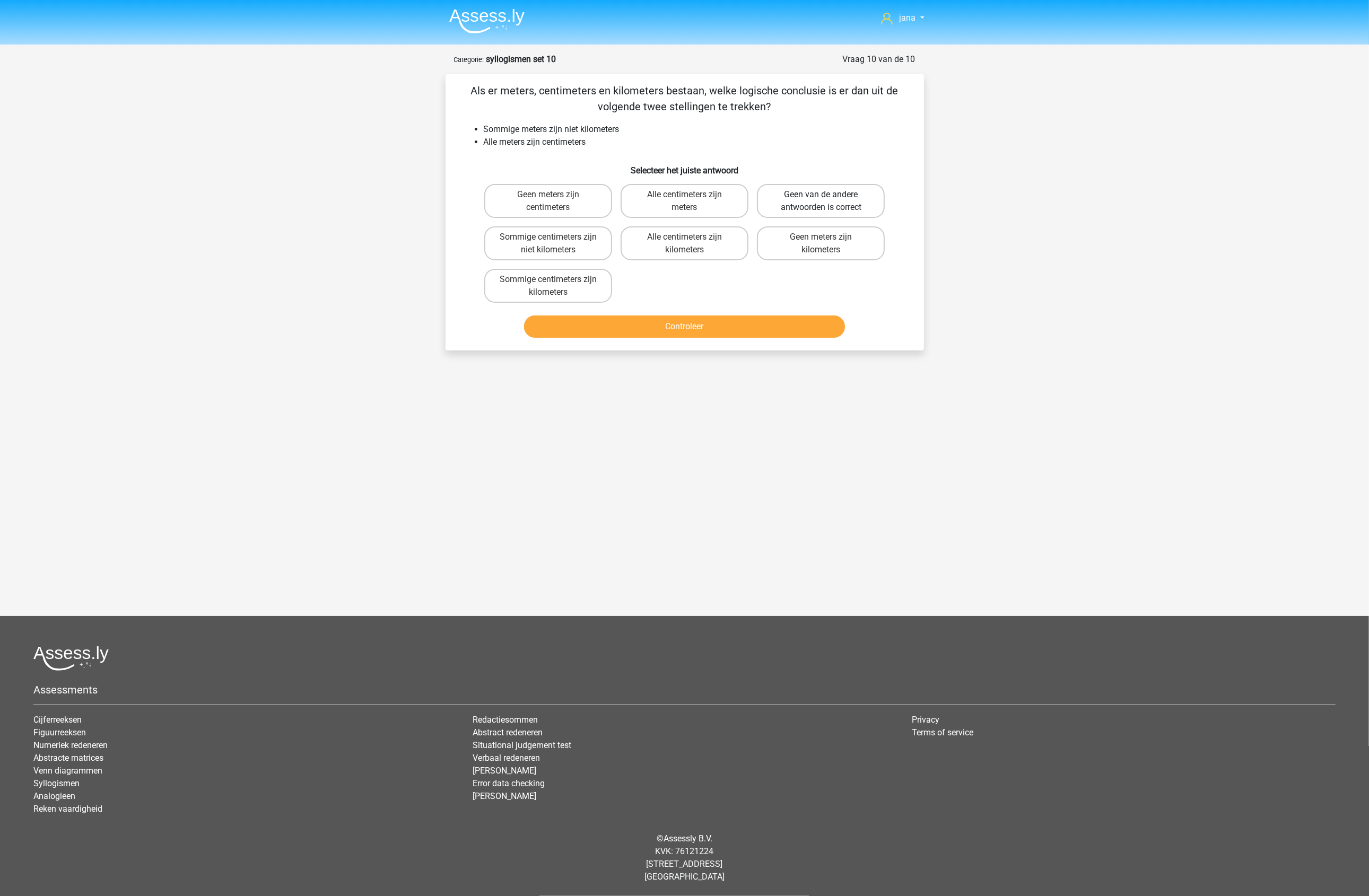
click at [835, 198] on label "Geen van de andere antwoorden is correct" at bounding box center [821, 201] width 128 height 34
click at [828, 198] on input "Geen van de andere antwoorden is correct" at bounding box center [825, 198] width 7 height 7
radio input "true"
click at [780, 326] on button "Controleer" at bounding box center [684, 326] width 321 height 22
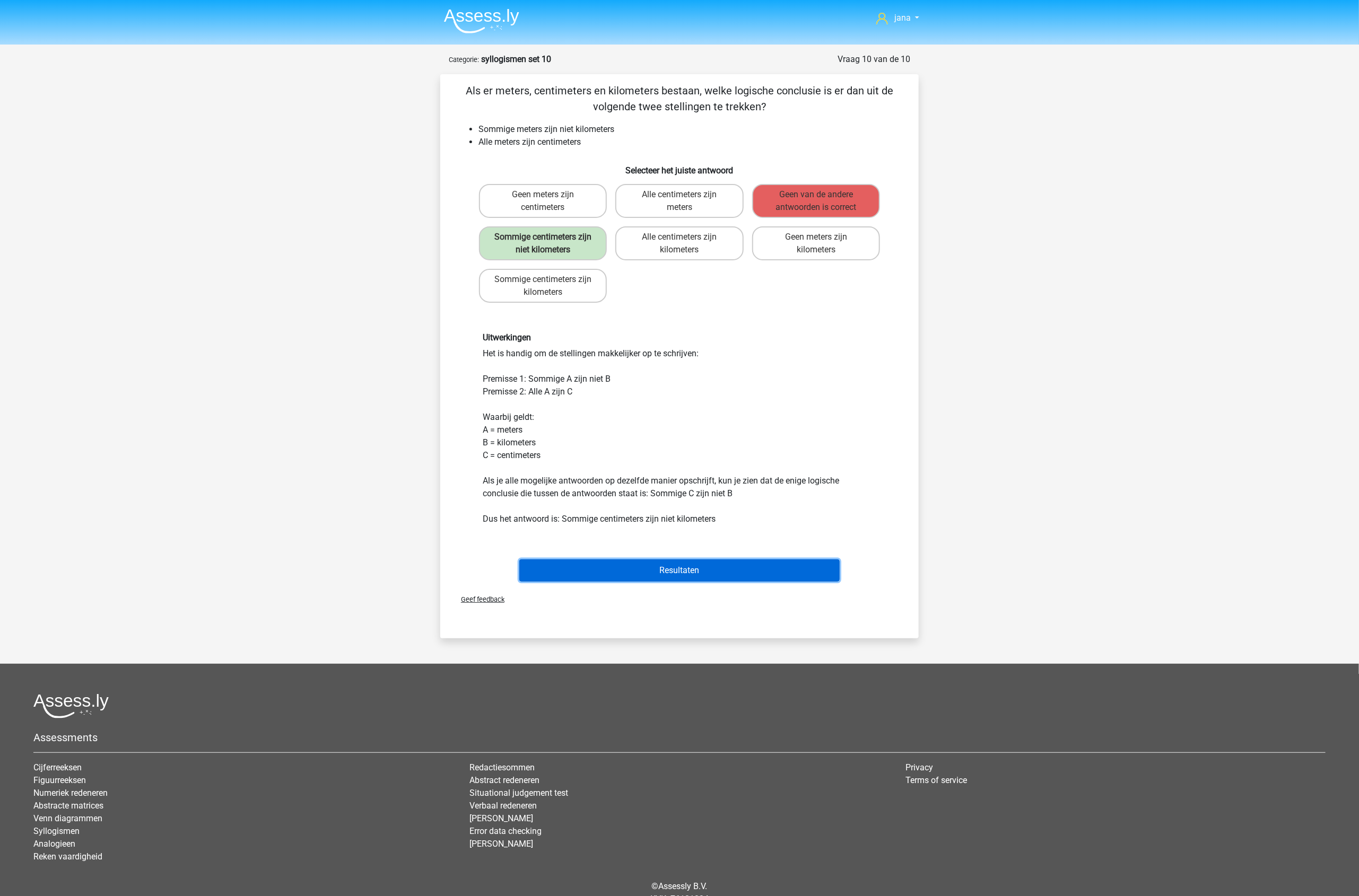
click at [727, 569] on button "Resultaten" at bounding box center [680, 570] width 321 height 22
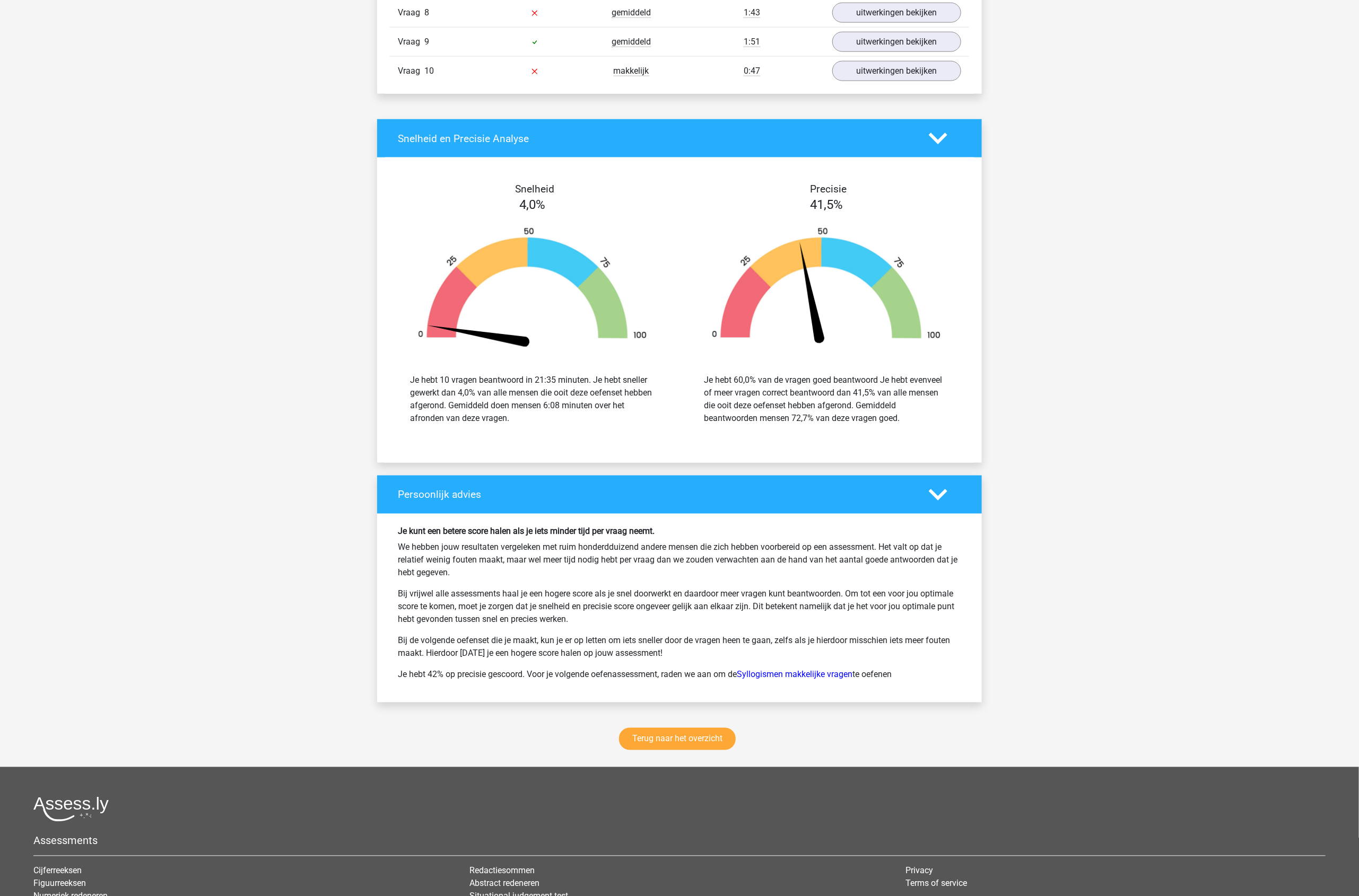
scroll to position [994, 0]
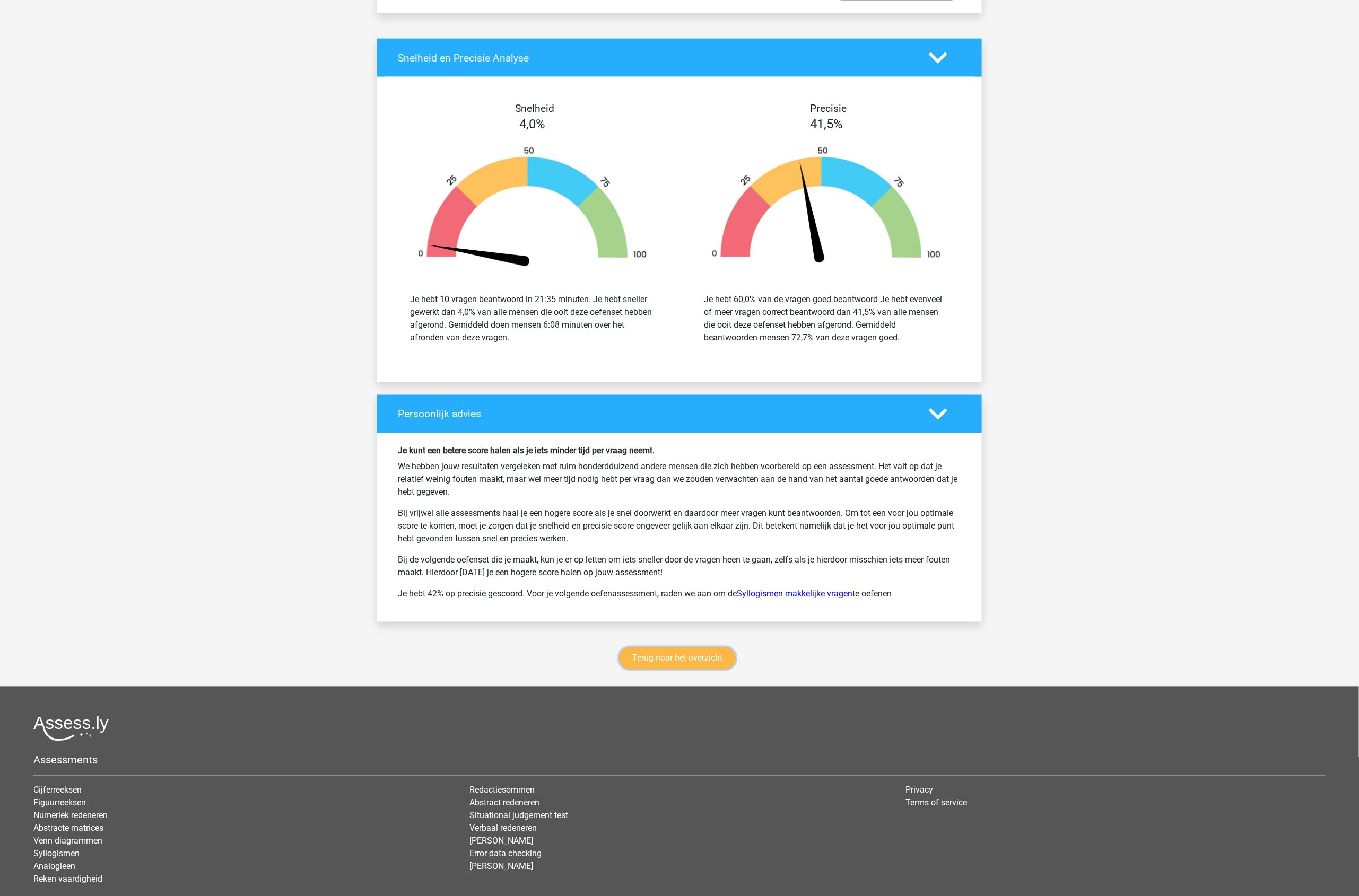
click at [710, 658] on link "Terug naar het overzicht" at bounding box center [677, 658] width 117 height 22
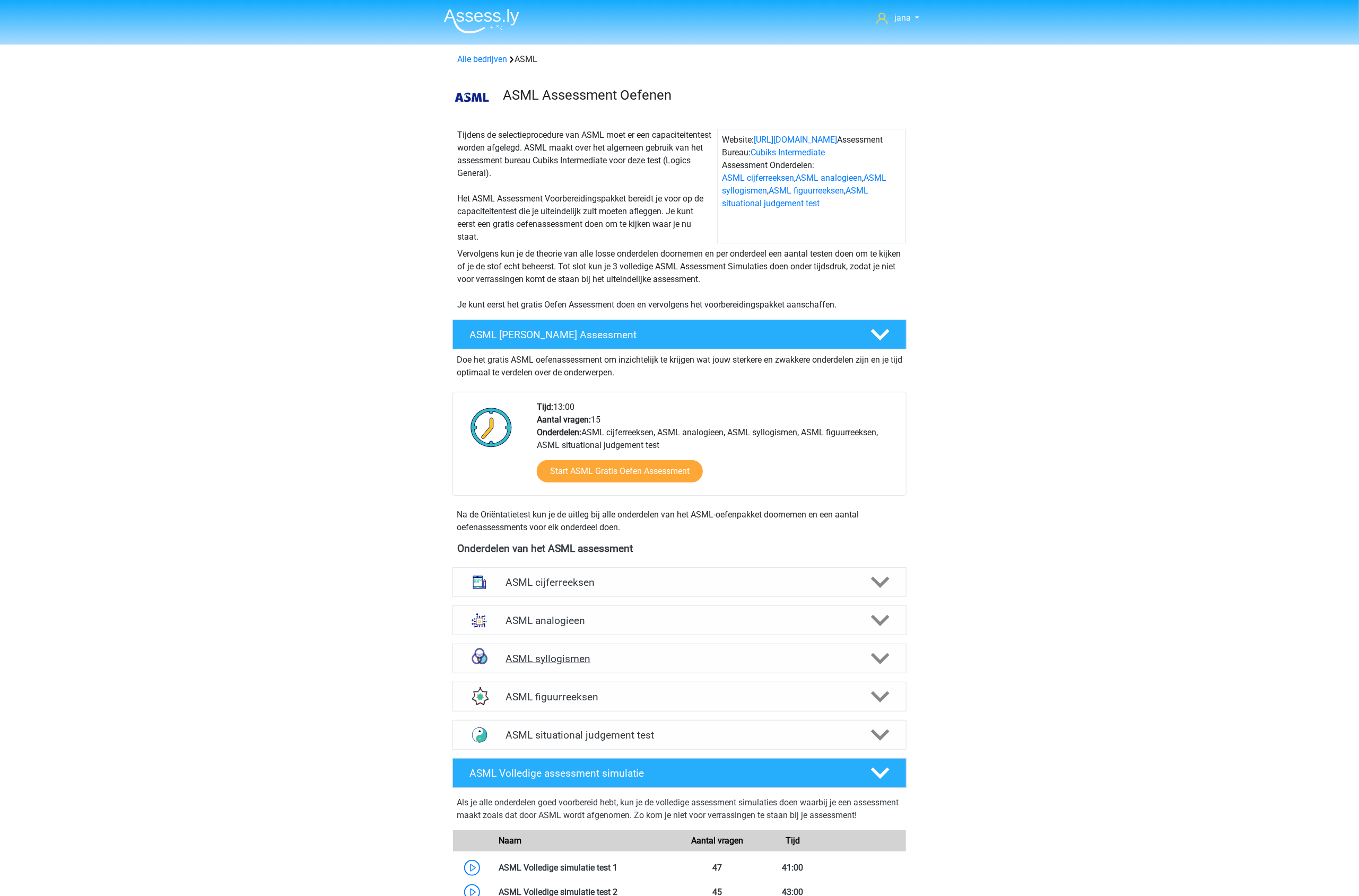
click at [558, 653] on h4 "ASML syllogismen" at bounding box center [679, 659] width 347 height 12
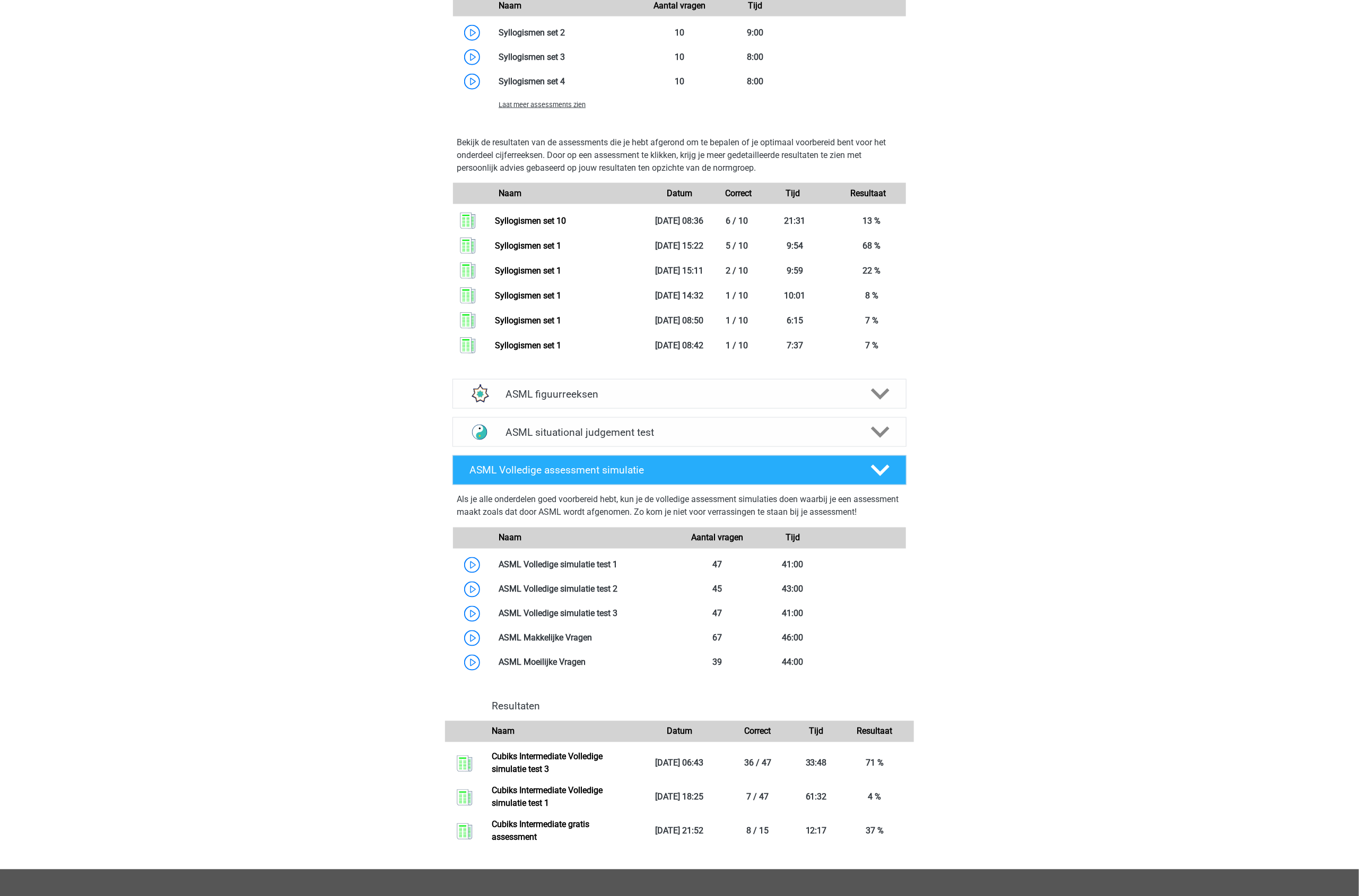
scroll to position [928, 0]
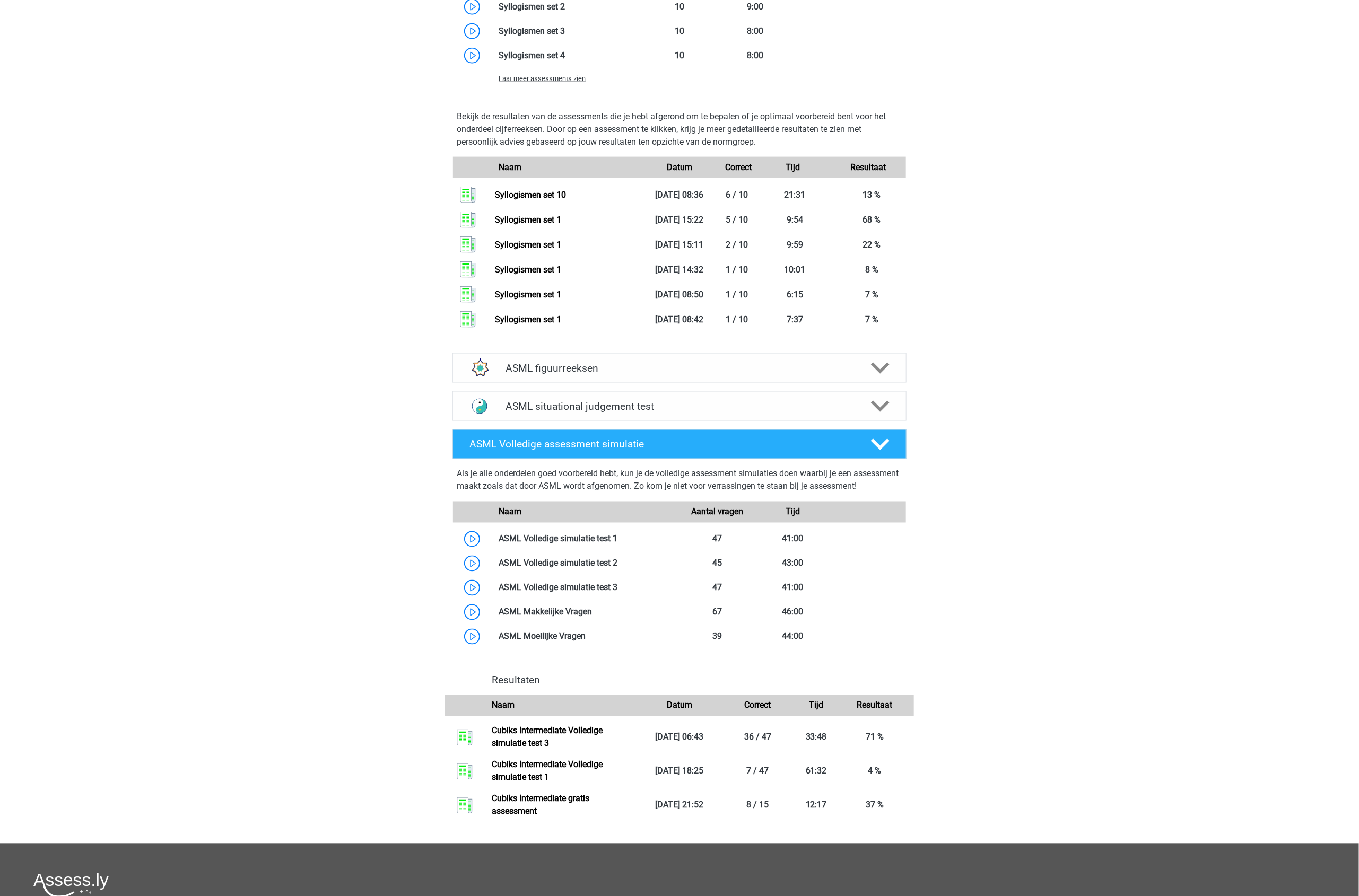
click at [566, 82] on span "Laat meer assessments zien" at bounding box center [542, 79] width 87 height 8
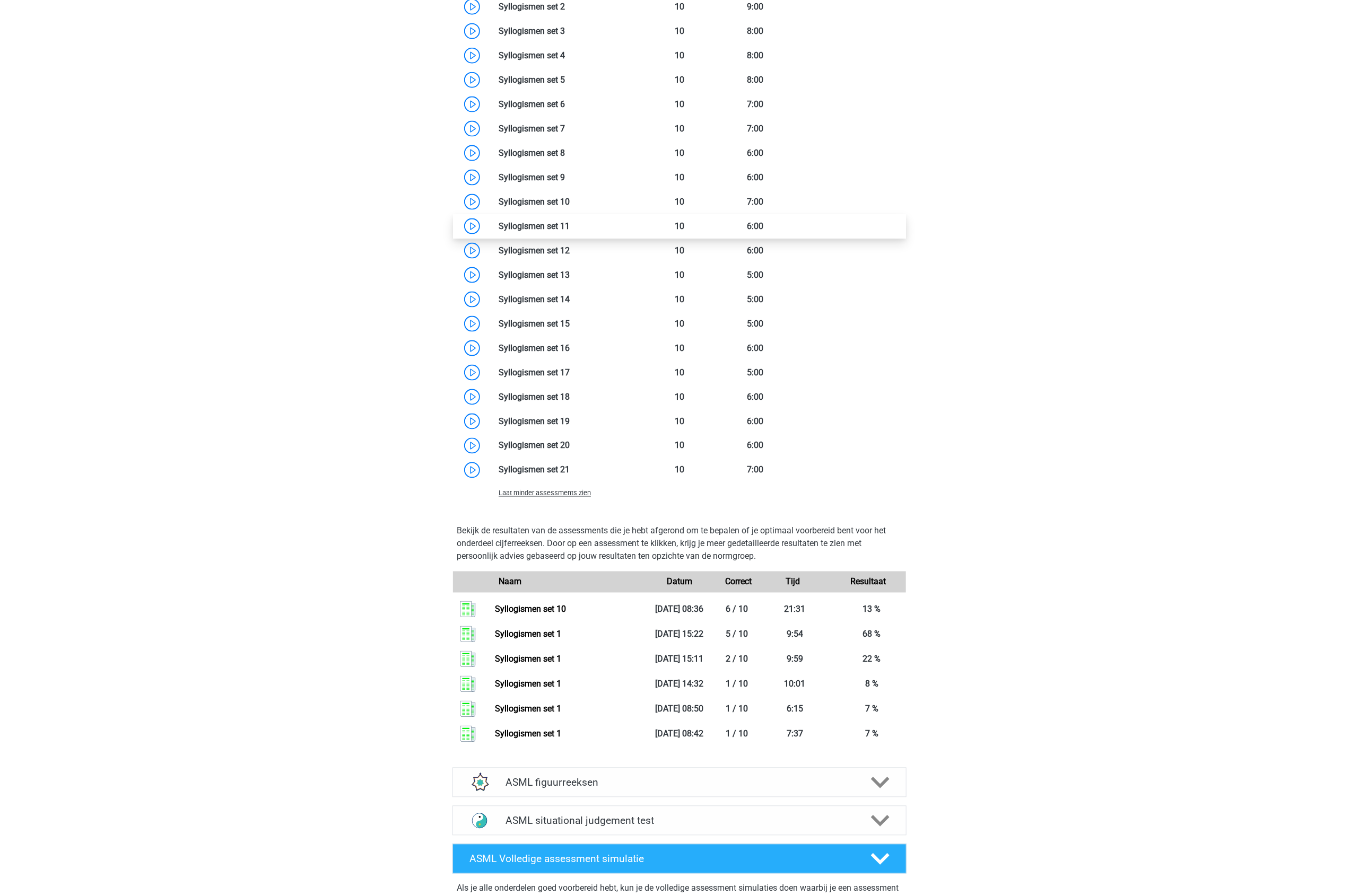
click at [570, 231] on link at bounding box center [570, 226] width 0 height 10
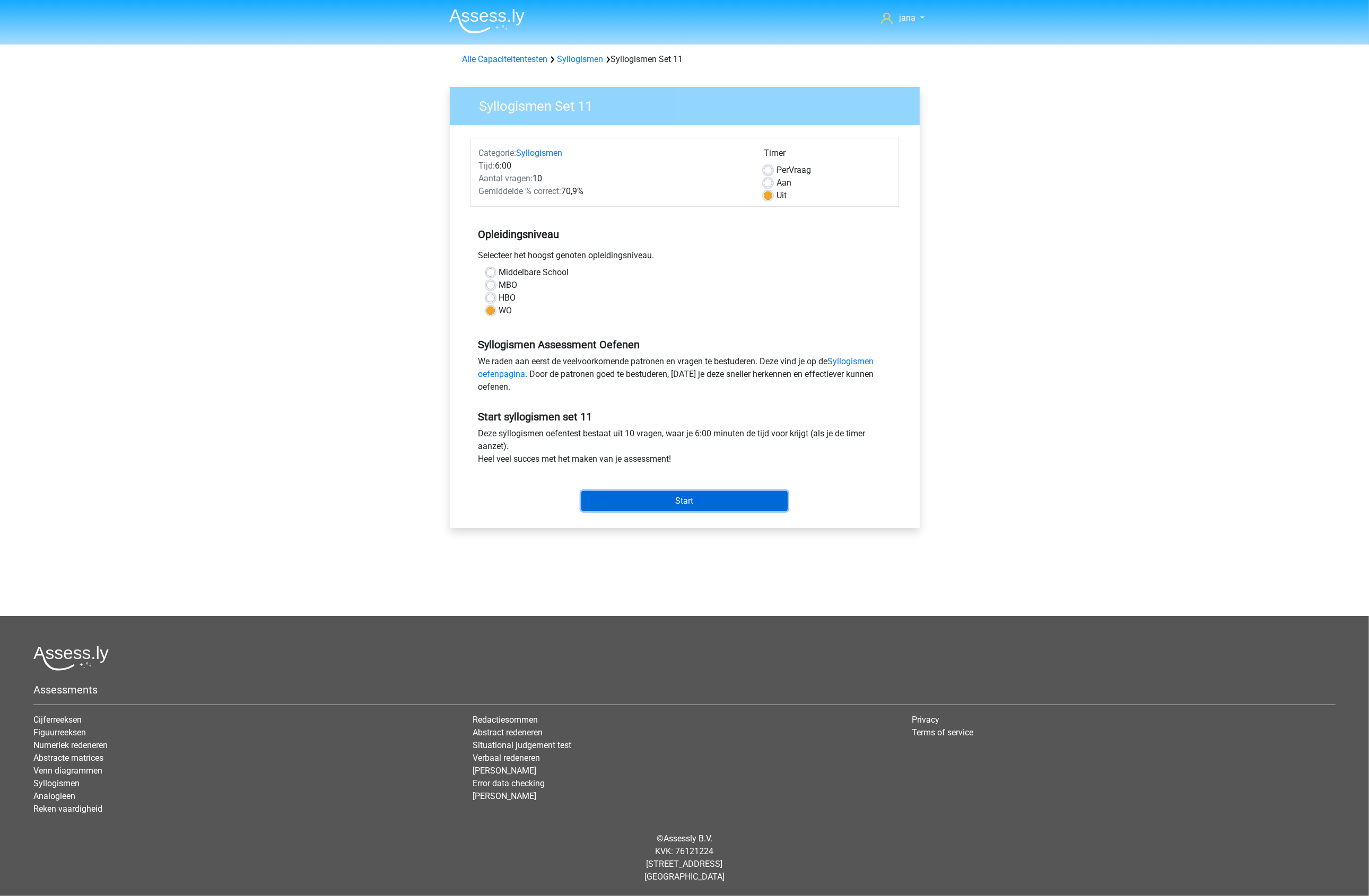
click at [743, 509] on input "Start" at bounding box center [684, 501] width 206 height 20
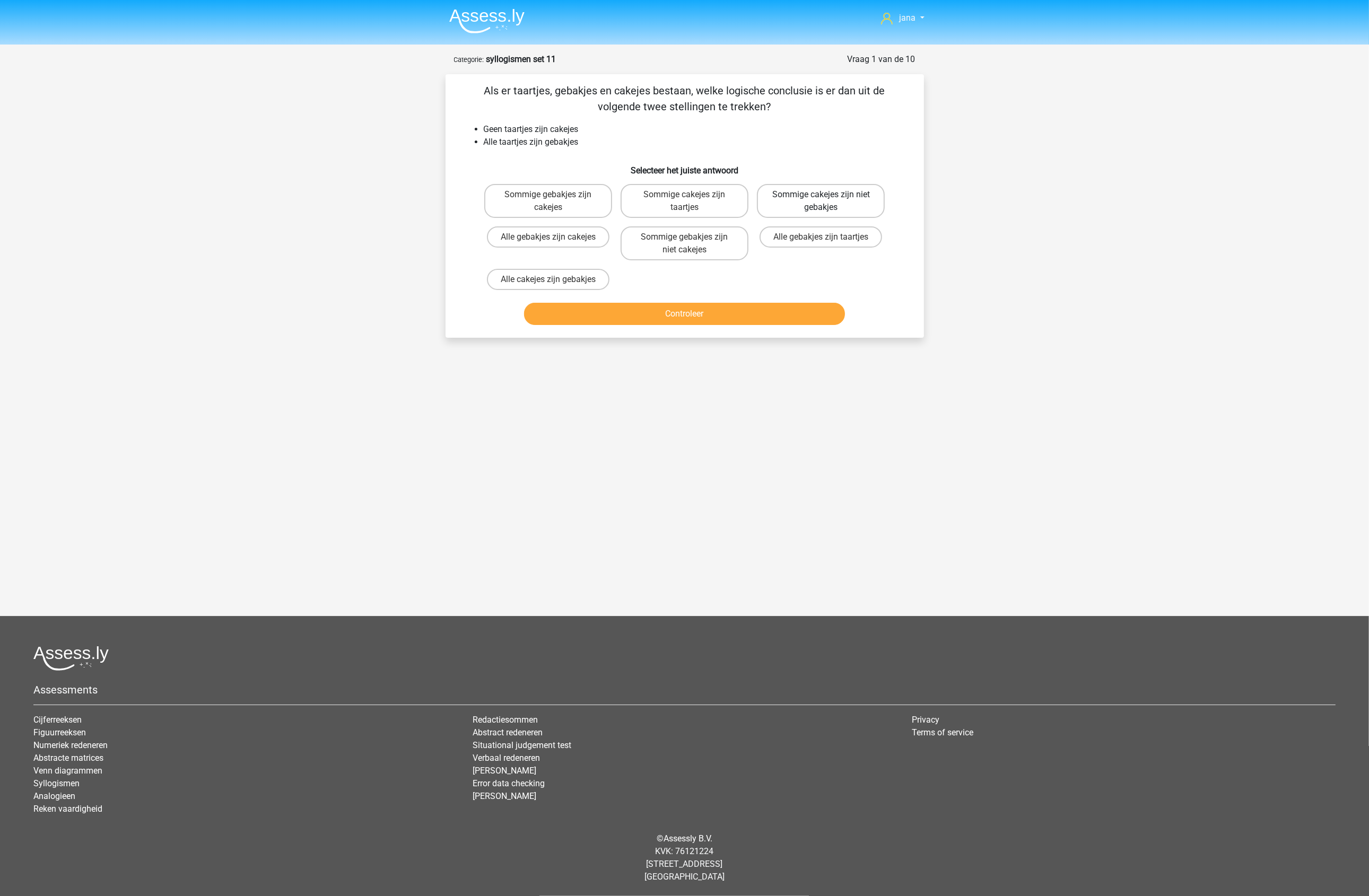
click at [849, 195] on label "Sommige cakejes zijn niet gebakjes" at bounding box center [821, 201] width 128 height 34
click at [828, 195] on input "Sommige cakejes zijn niet gebakjes" at bounding box center [825, 198] width 7 height 7
radio input "true"
click at [717, 303] on button "Controleer" at bounding box center [684, 314] width 321 height 22
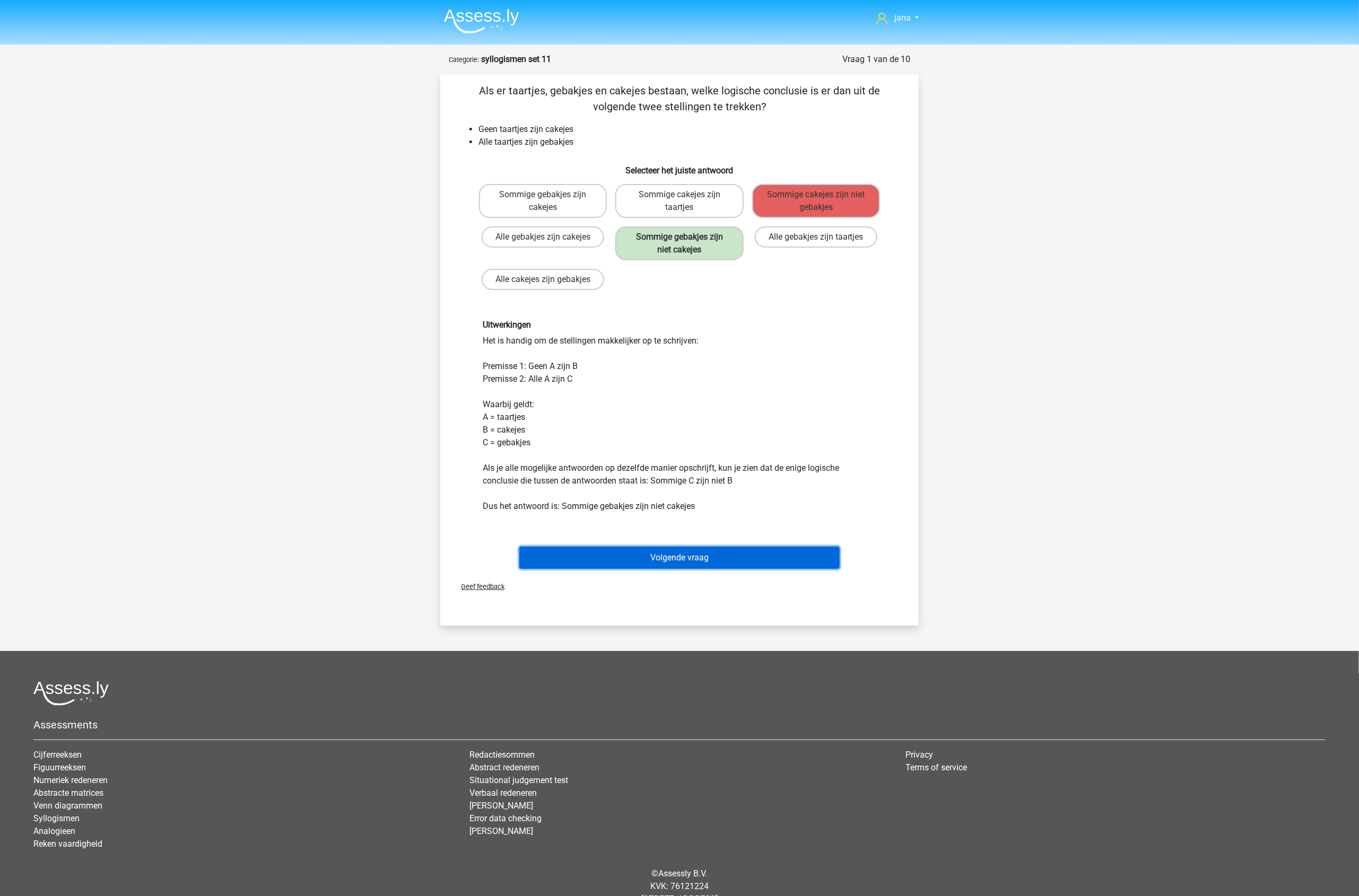
click at [731, 555] on button "Volgende vraag" at bounding box center [680, 558] width 321 height 22
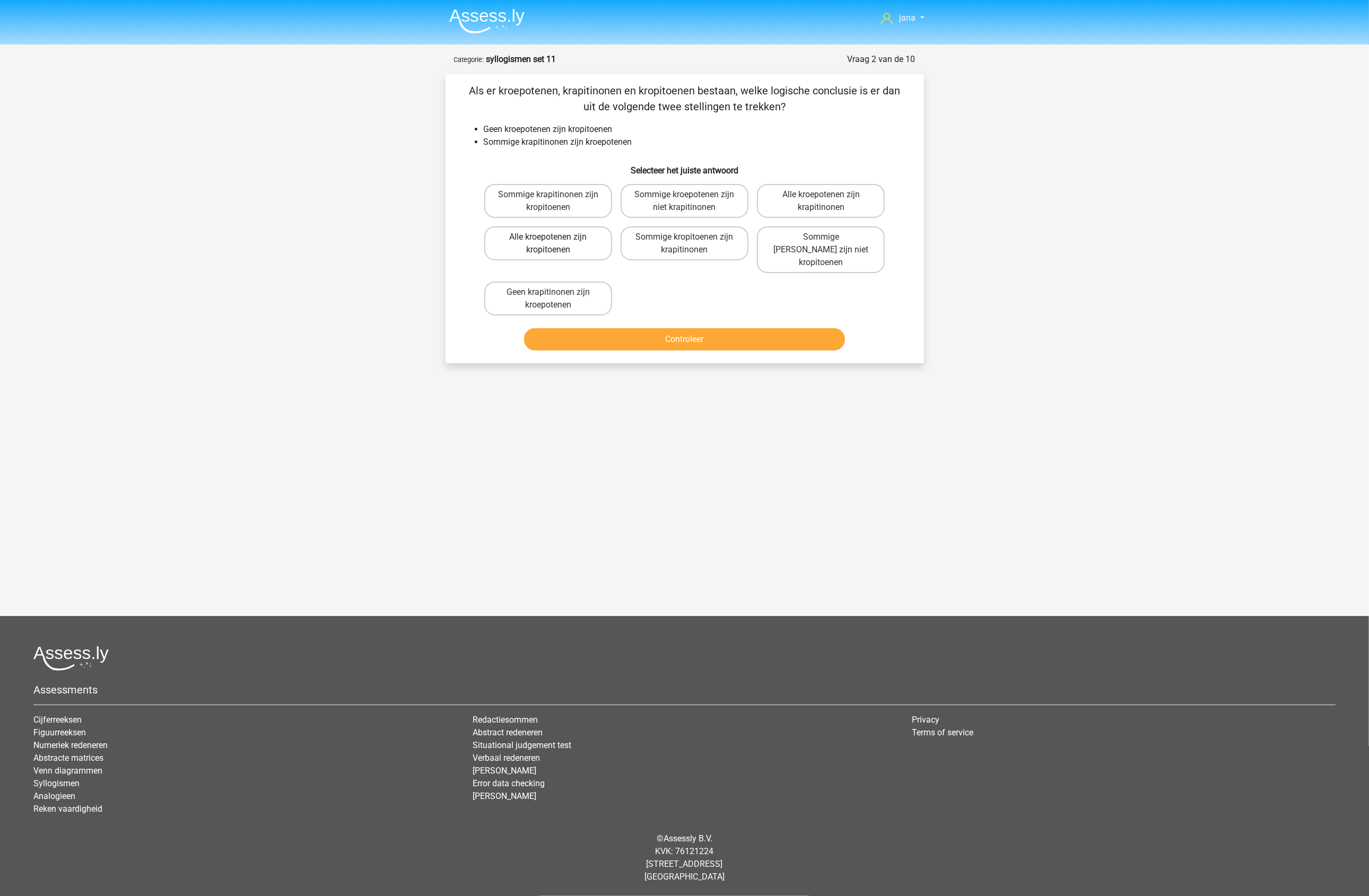
click at [560, 250] on label "Alle kroepotenen zijn kropitoenen" at bounding box center [548, 243] width 128 height 34
click at [555, 244] on input "Alle kroepotenen zijn kropitoenen" at bounding box center [551, 241] width 7 height 7
radio input "true"
click at [656, 335] on button "Controleer" at bounding box center [684, 339] width 321 height 22
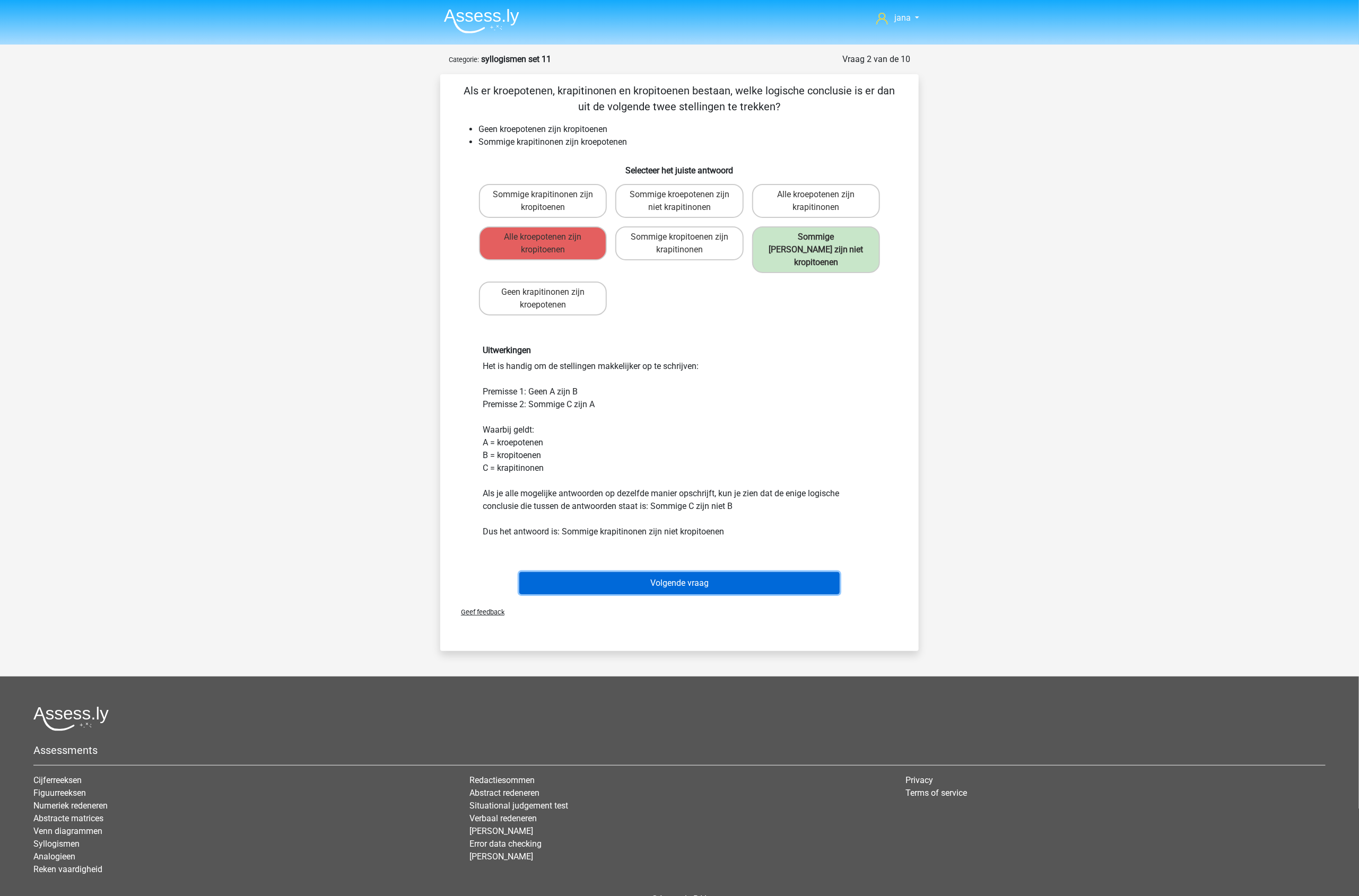
click at [672, 572] on button "Volgende vraag" at bounding box center [680, 583] width 321 height 22
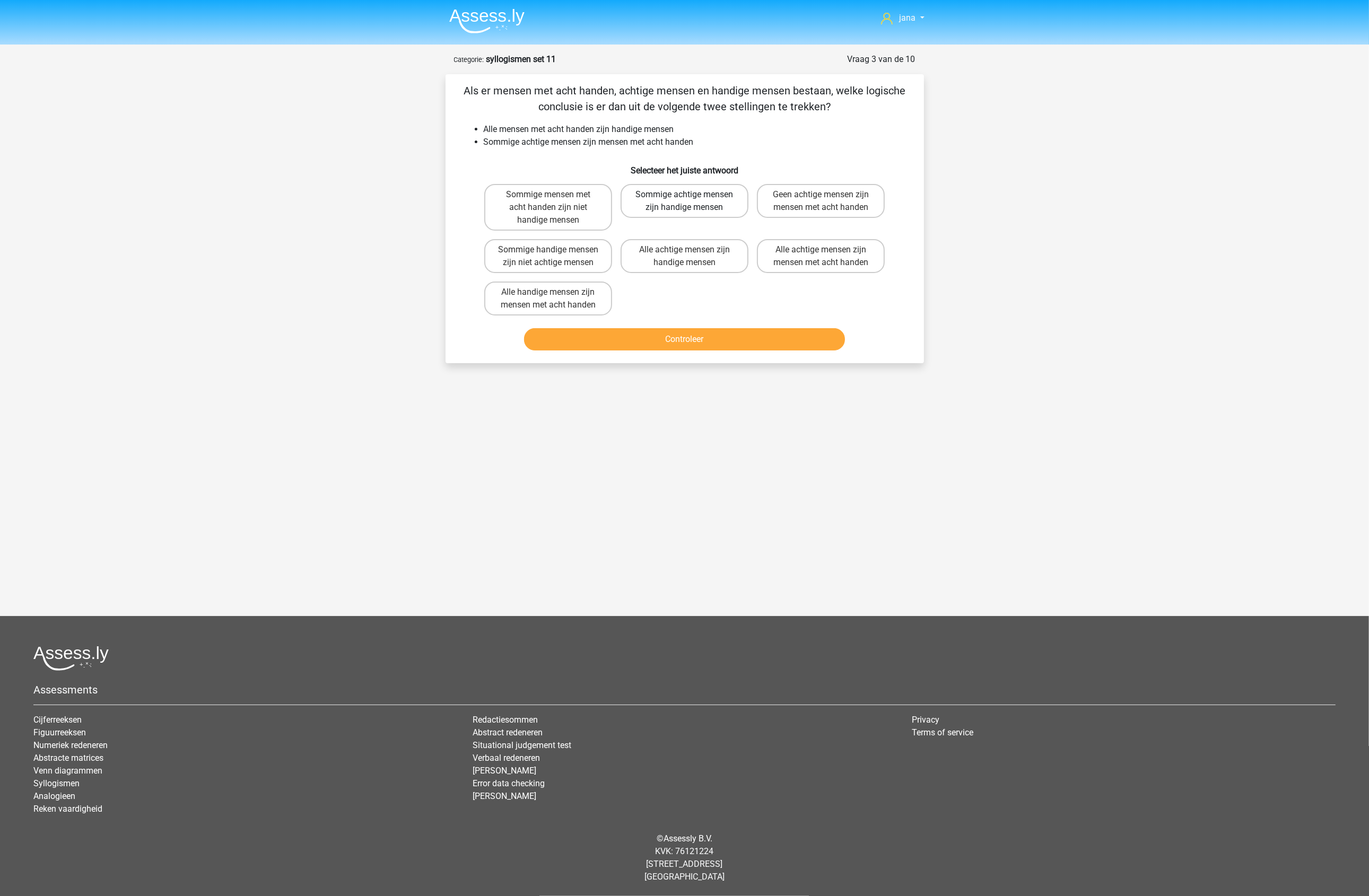
click at [659, 200] on label "Sommige achtige mensen zijn handige mensen" at bounding box center [684, 201] width 128 height 34
click at [684, 200] on input "Sommige achtige mensen zijn handige mensen" at bounding box center [688, 198] width 7 height 7
radio input "true"
click at [733, 339] on button "Controleer" at bounding box center [684, 339] width 321 height 22
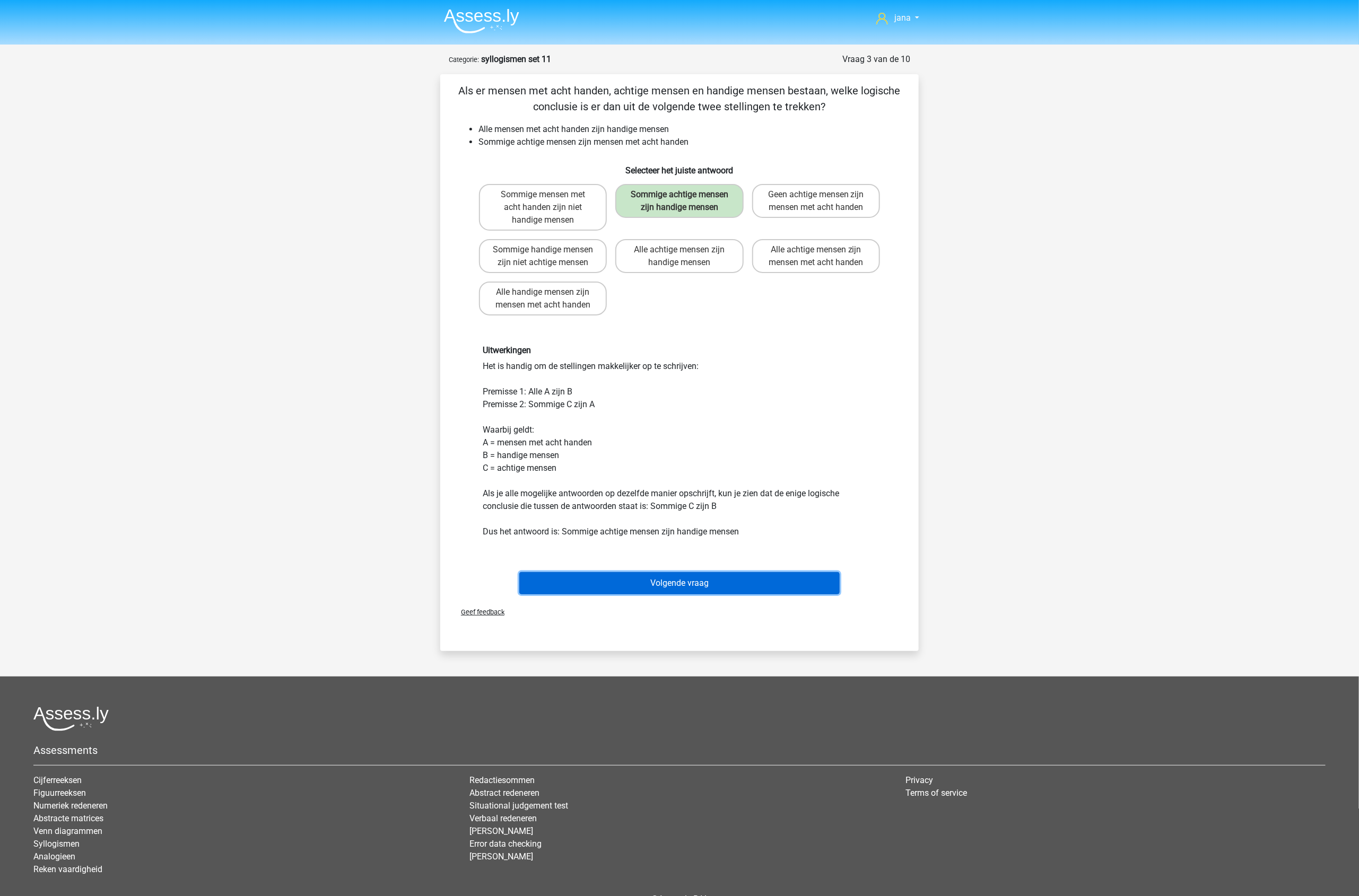
drag, startPoint x: 754, startPoint y: 573, endPoint x: 1196, endPoint y: 546, distance: 442.8
click at [1196, 546] on div "jana [EMAIL_ADDRESS][DOMAIN_NAME] Nederlands English" at bounding box center [679, 478] width 1359 height 956
click at [752, 585] on button "Volgende vraag" at bounding box center [680, 583] width 321 height 22
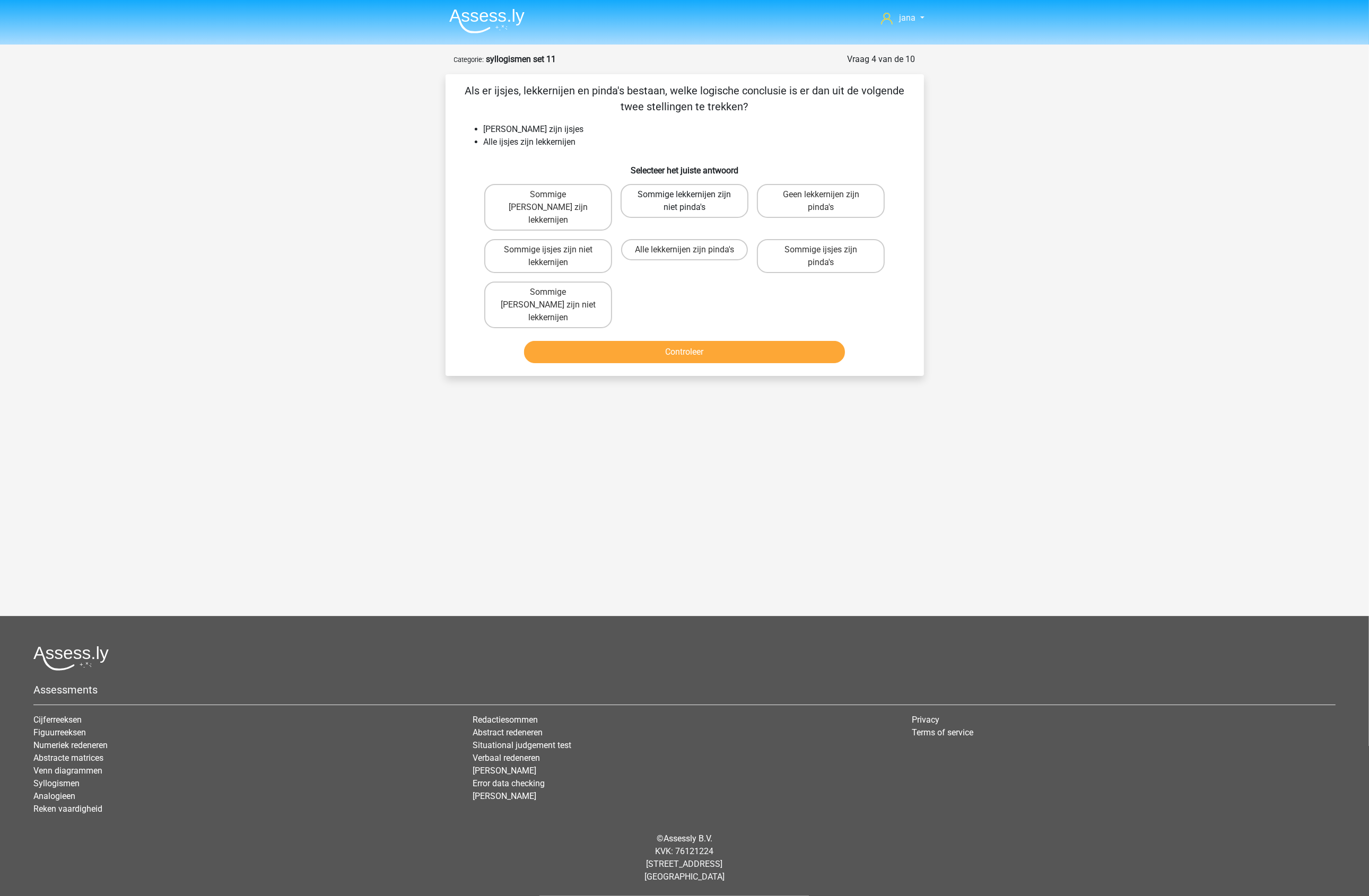
click at [715, 205] on label "Sommige lekkernijen zijn niet pinda's" at bounding box center [684, 201] width 128 height 34
click at [691, 202] on input "Sommige lekkernijen zijn niet pinda's" at bounding box center [688, 198] width 7 height 7
radio input "true"
click at [534, 295] on label "Sommige [PERSON_NAME] zijn niet lekkernijen" at bounding box center [548, 305] width 128 height 47
click at [548, 295] on input "Sommige [PERSON_NAME] zijn niet lekkernijen" at bounding box center [551, 296] width 7 height 7
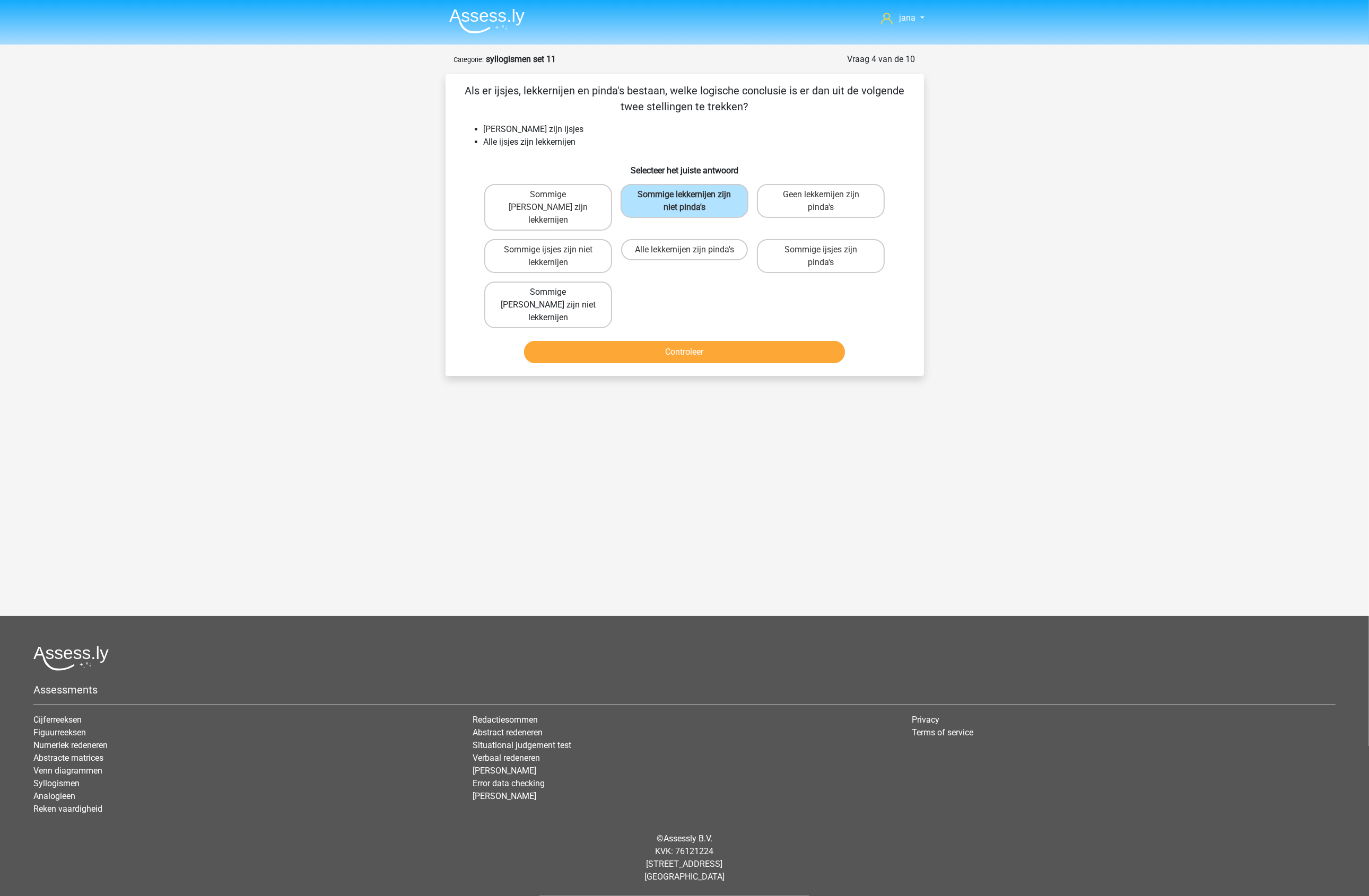
radio input "true"
click at [619, 332] on div "Controleer" at bounding box center [684, 350] width 444 height 35
click at [630, 341] on div "Controleer" at bounding box center [684, 355] width 410 height 27
click at [638, 341] on button "Controleer" at bounding box center [684, 352] width 321 height 22
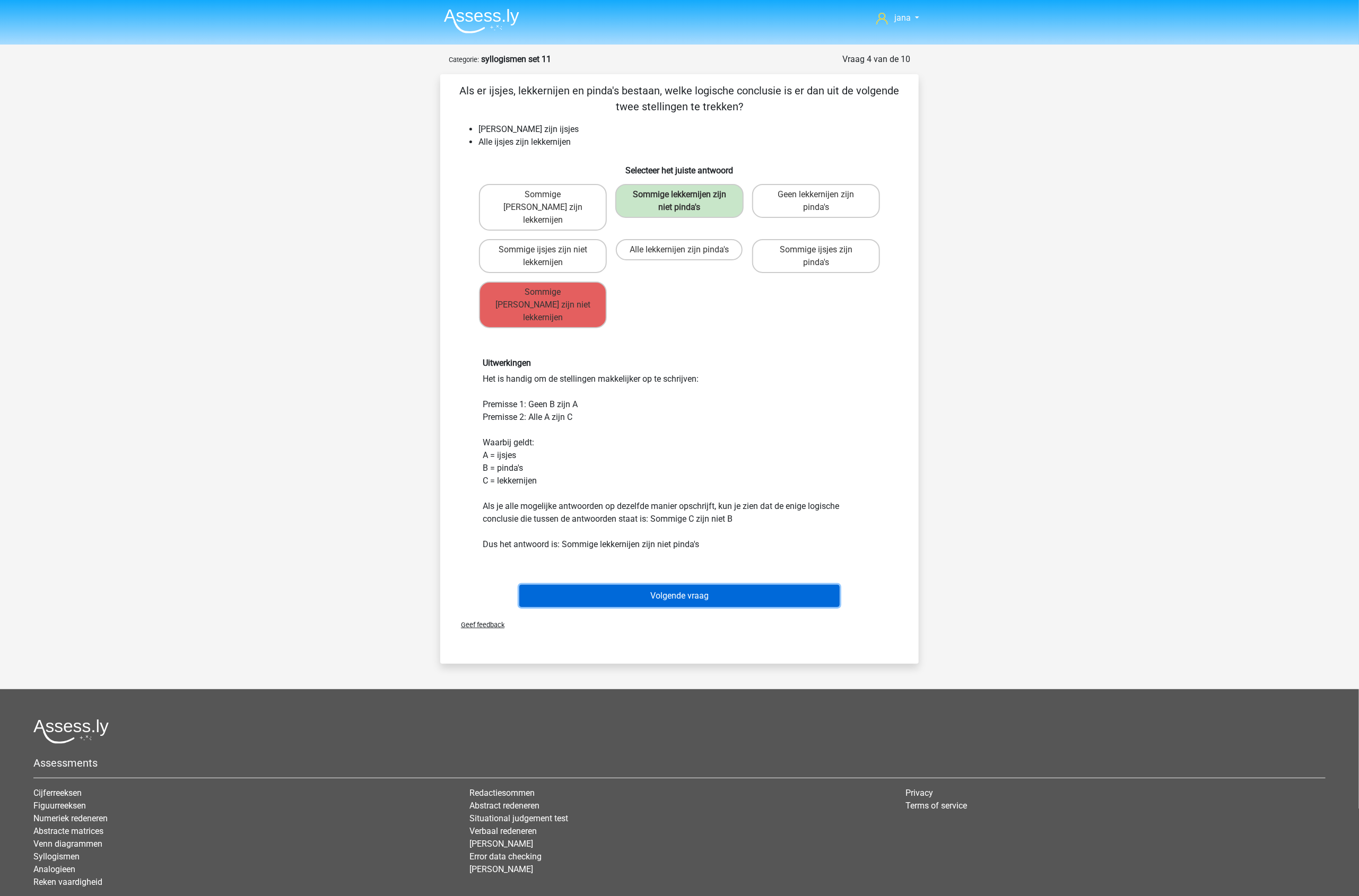
click at [696, 585] on button "Volgende vraag" at bounding box center [680, 596] width 321 height 22
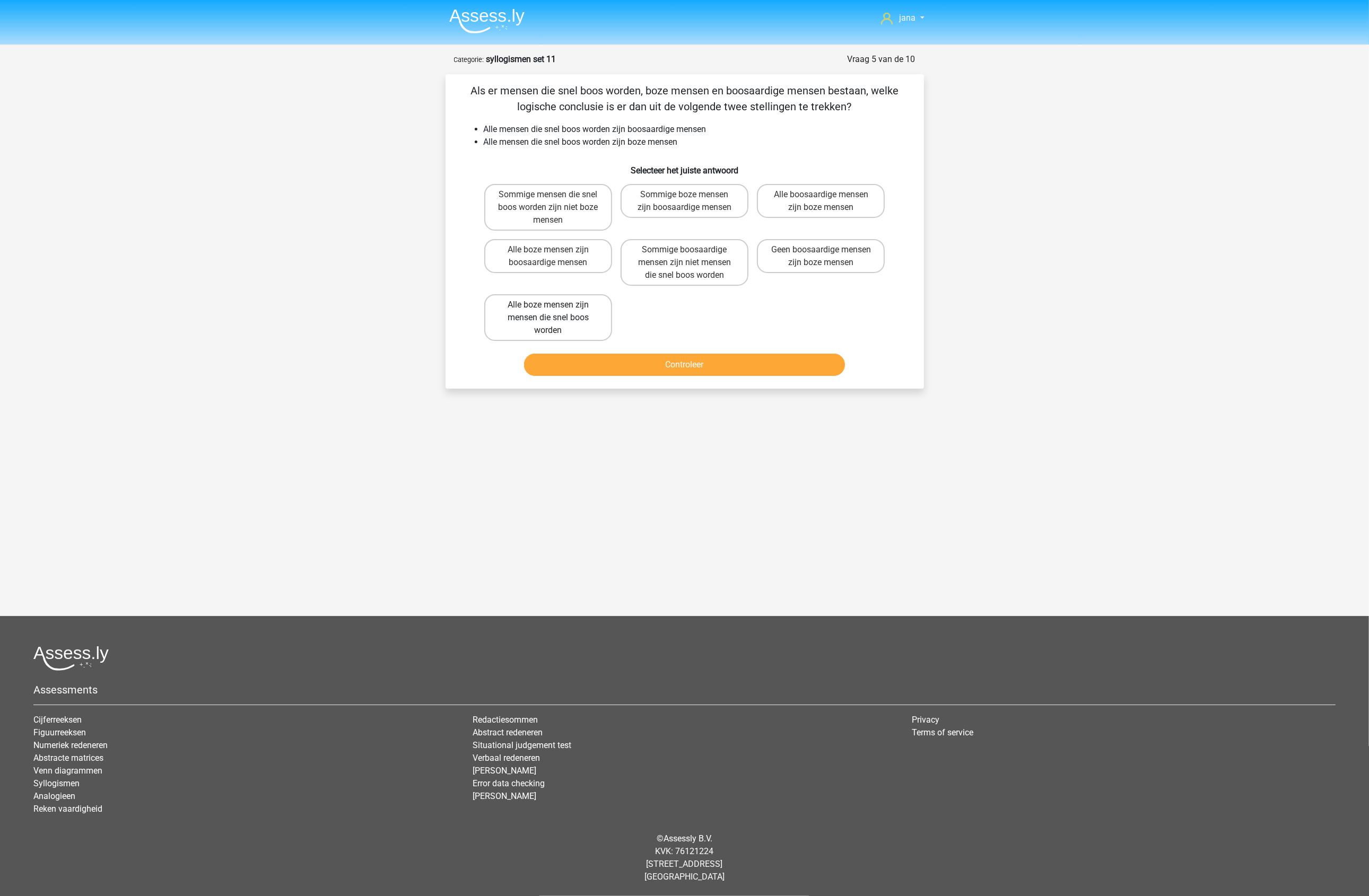
drag, startPoint x: 582, startPoint y: 321, endPoint x: 603, endPoint y: 327, distance: 21.8
click at [580, 322] on label "Alle boze mensen zijn mensen die snel boos worden" at bounding box center [548, 318] width 128 height 47
click at [555, 312] on input "Alle boze mensen zijn mensen die snel boos worden" at bounding box center [551, 308] width 7 height 7
radio input "true"
click at [679, 355] on button "Controleer" at bounding box center [684, 365] width 321 height 22
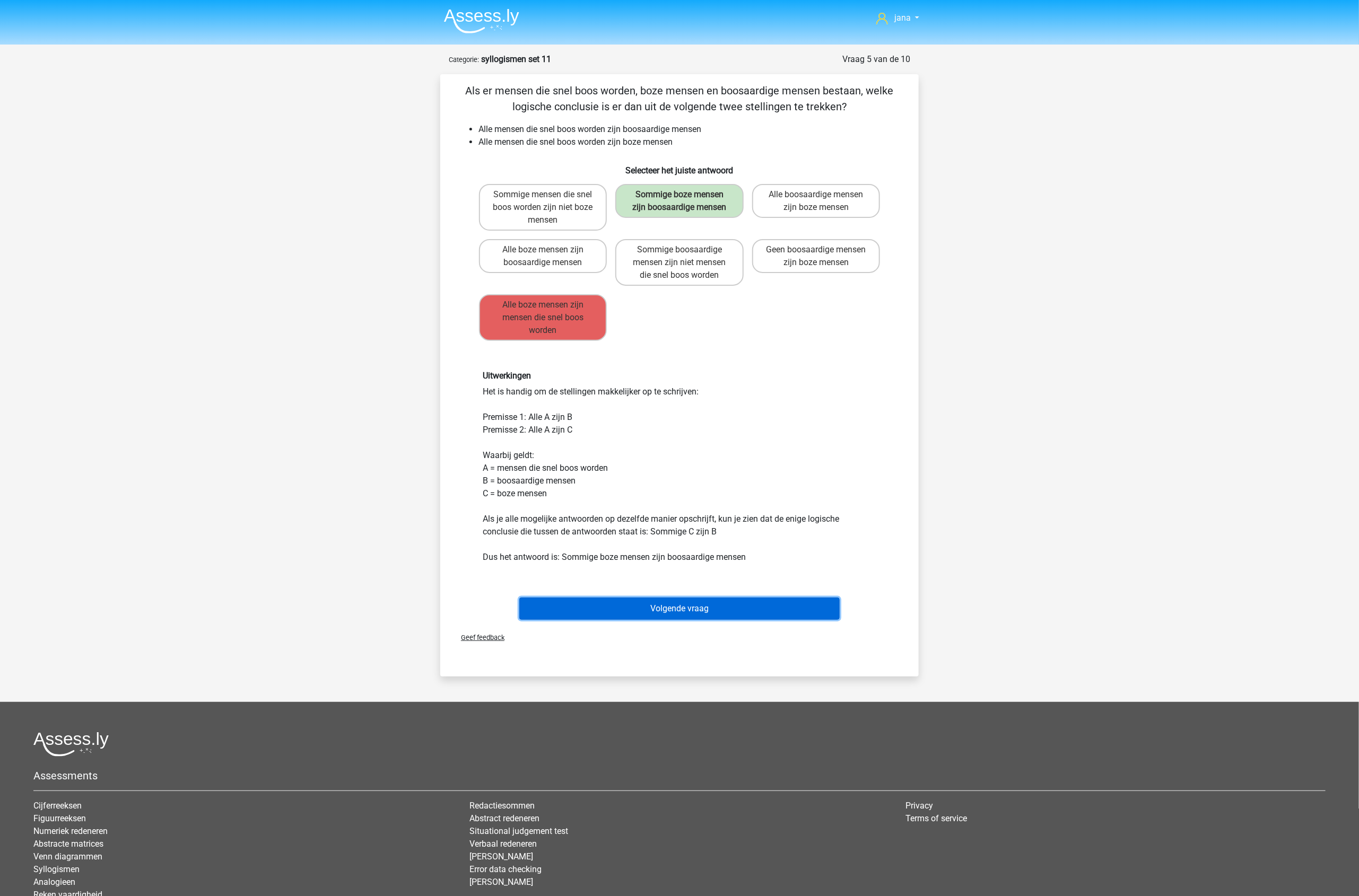
click at [646, 603] on button "Volgende vraag" at bounding box center [680, 609] width 321 height 22
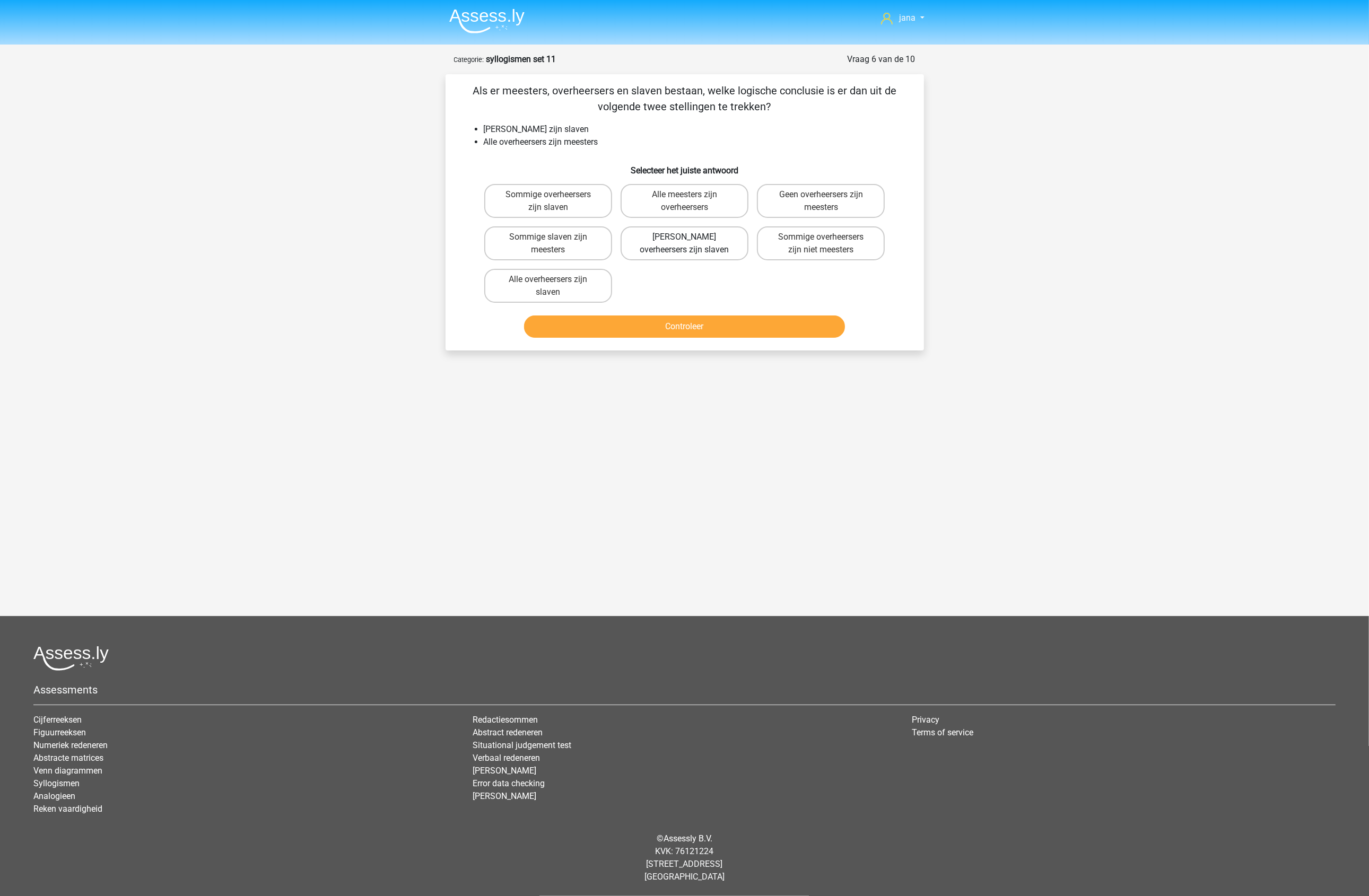
click at [689, 248] on label "[PERSON_NAME] overheersers zijn slaven" at bounding box center [684, 243] width 128 height 34
click at [689, 244] on input "[PERSON_NAME] overheersers zijn slaven" at bounding box center [688, 241] width 7 height 7
radio input "true"
click at [719, 316] on button "Controleer" at bounding box center [684, 326] width 321 height 22
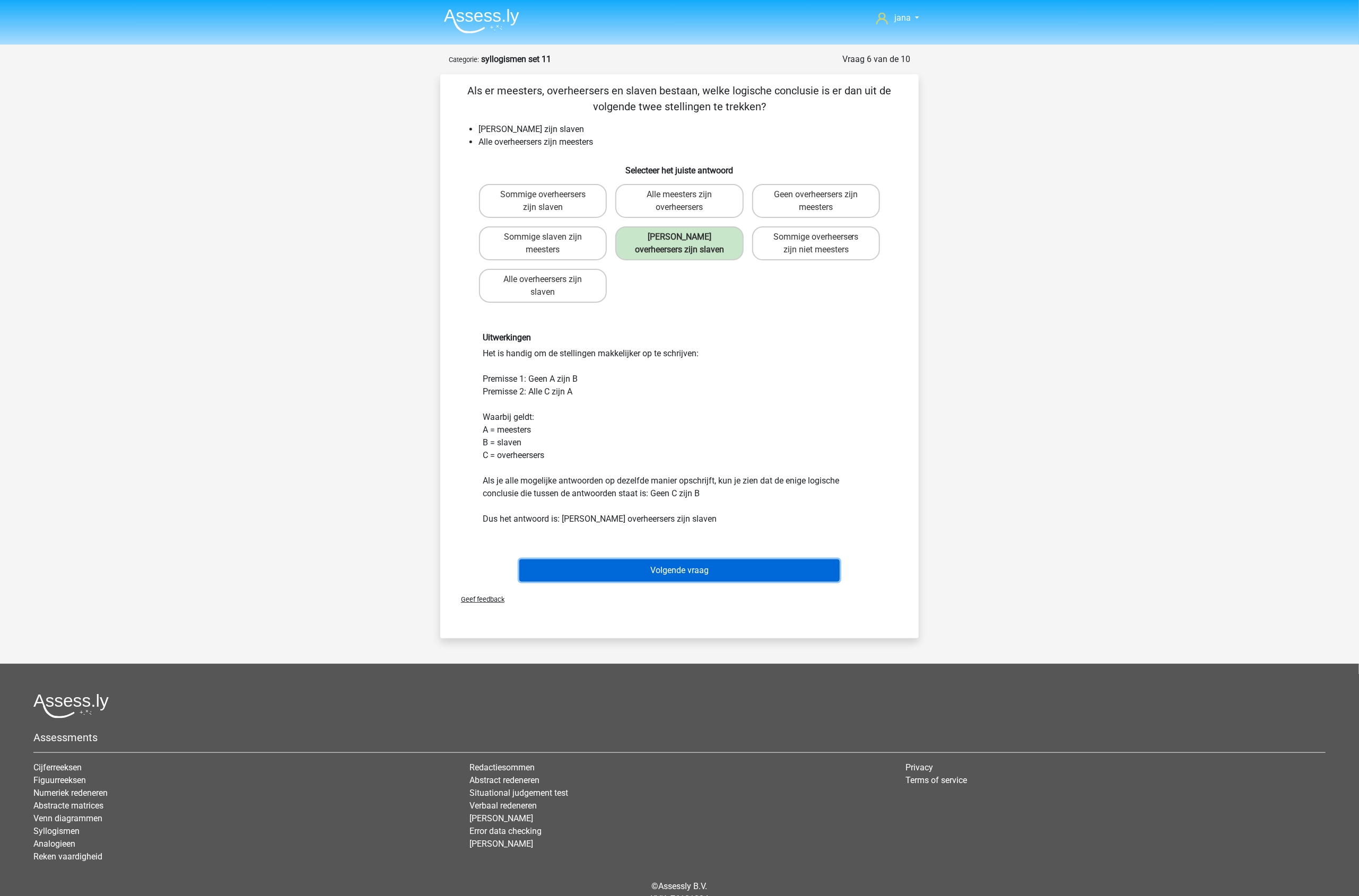
click at [776, 571] on button "Volgende vraag" at bounding box center [680, 570] width 321 height 22
